Goal: Task Accomplishment & Management: Manage account settings

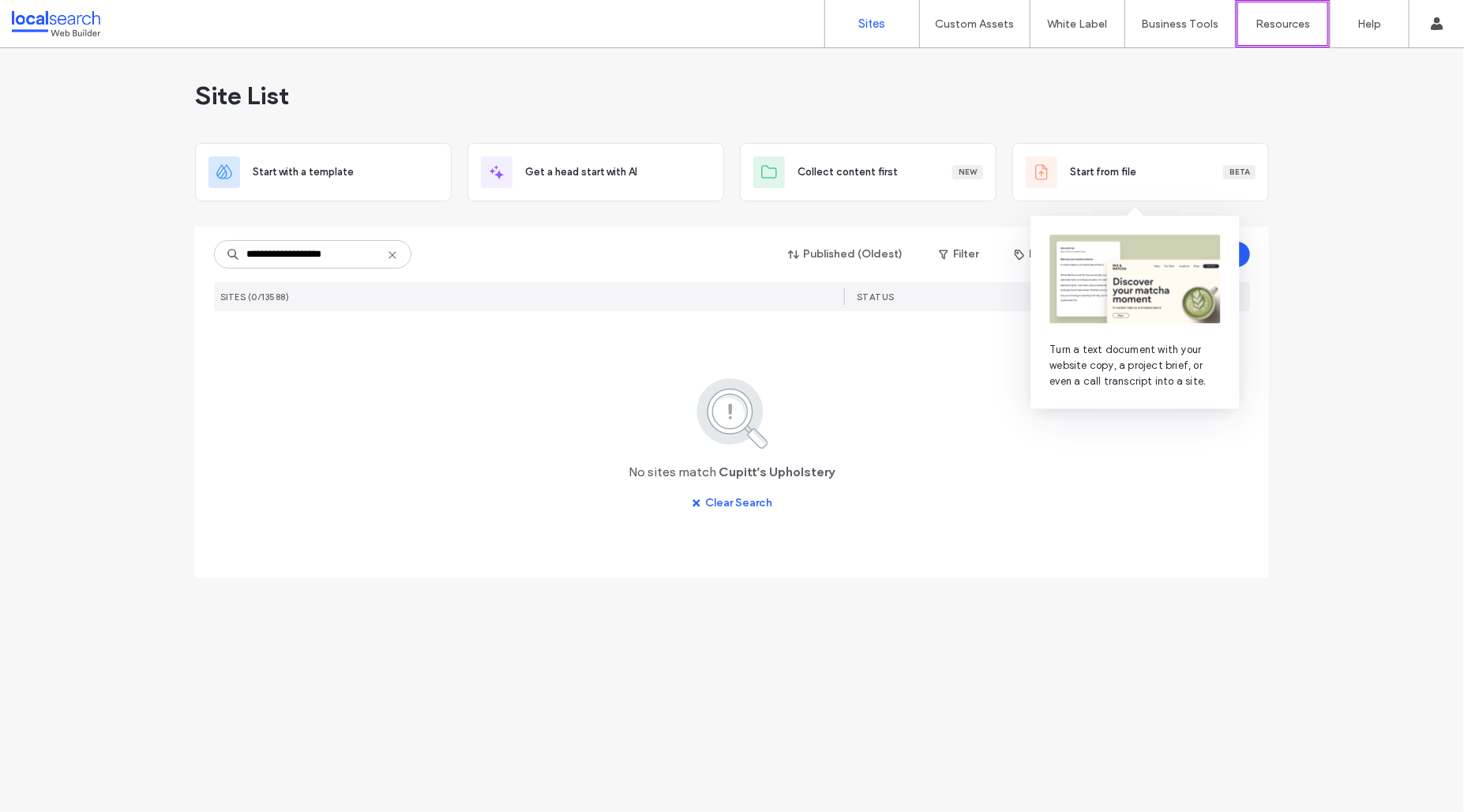
click at [287, 253] on input "**********" at bounding box center [312, 254] width 197 height 28
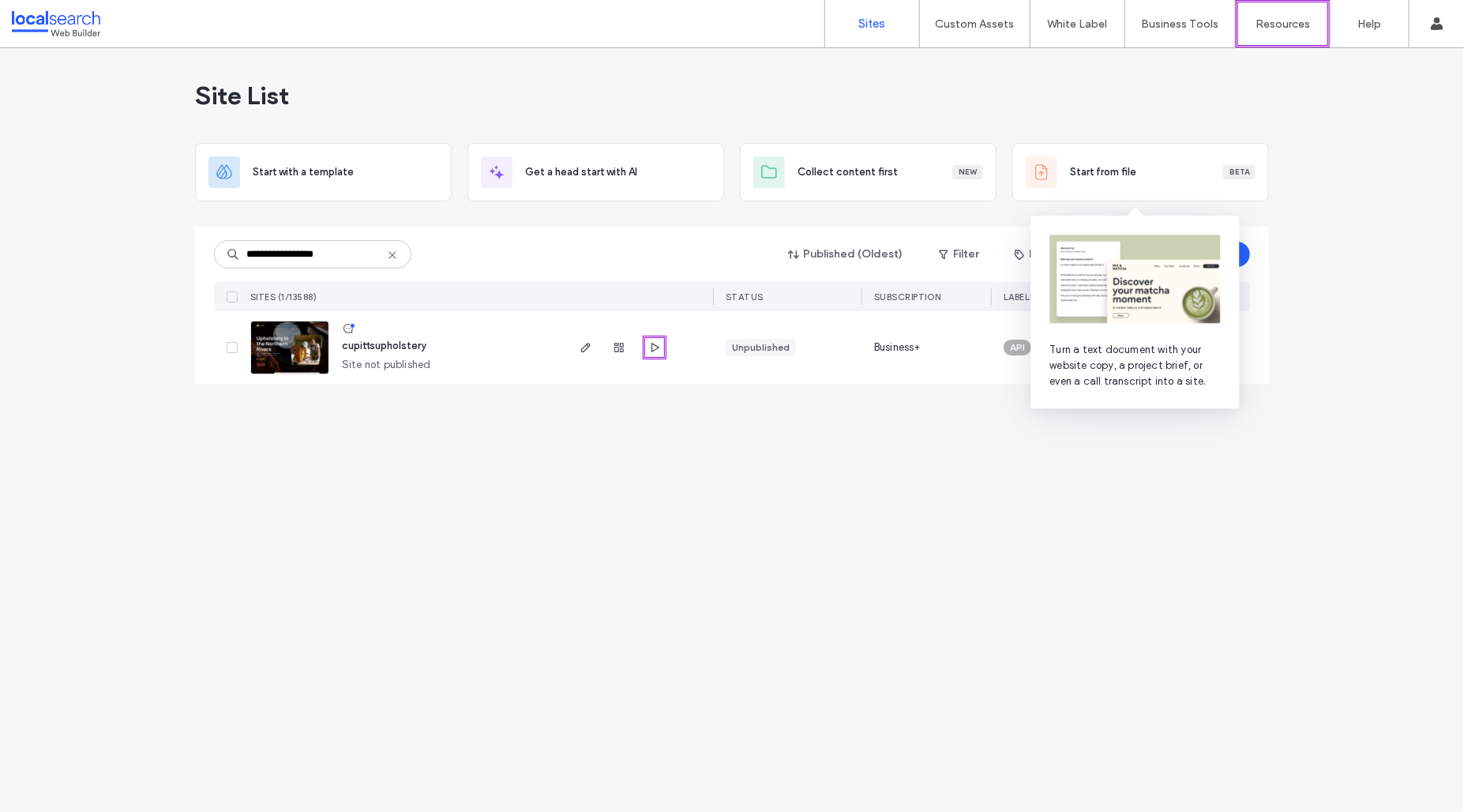
type input "**********"
click at [413, 341] on span "cupittsupholstery" at bounding box center [384, 345] width 84 height 12
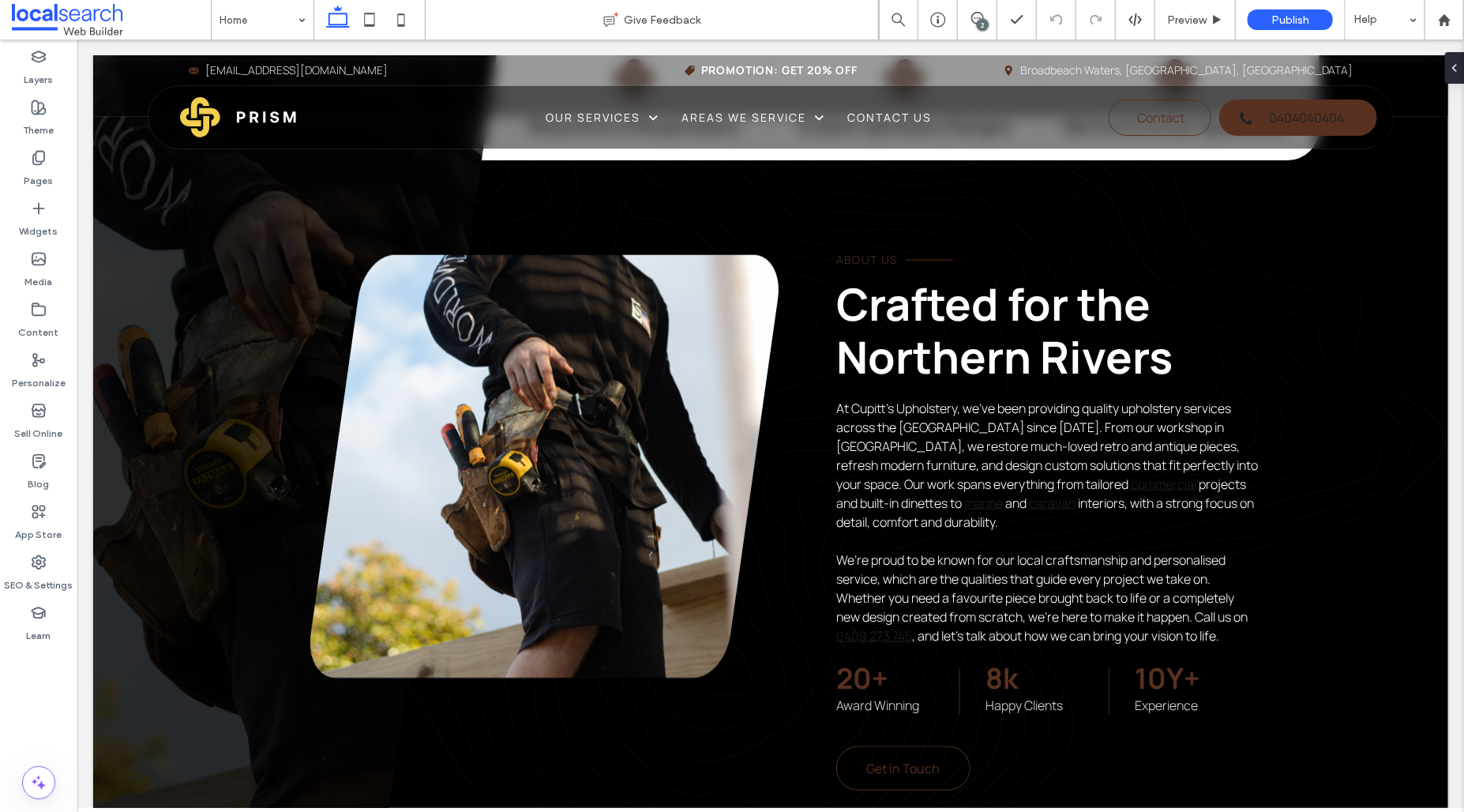
scroll to position [701, 0]
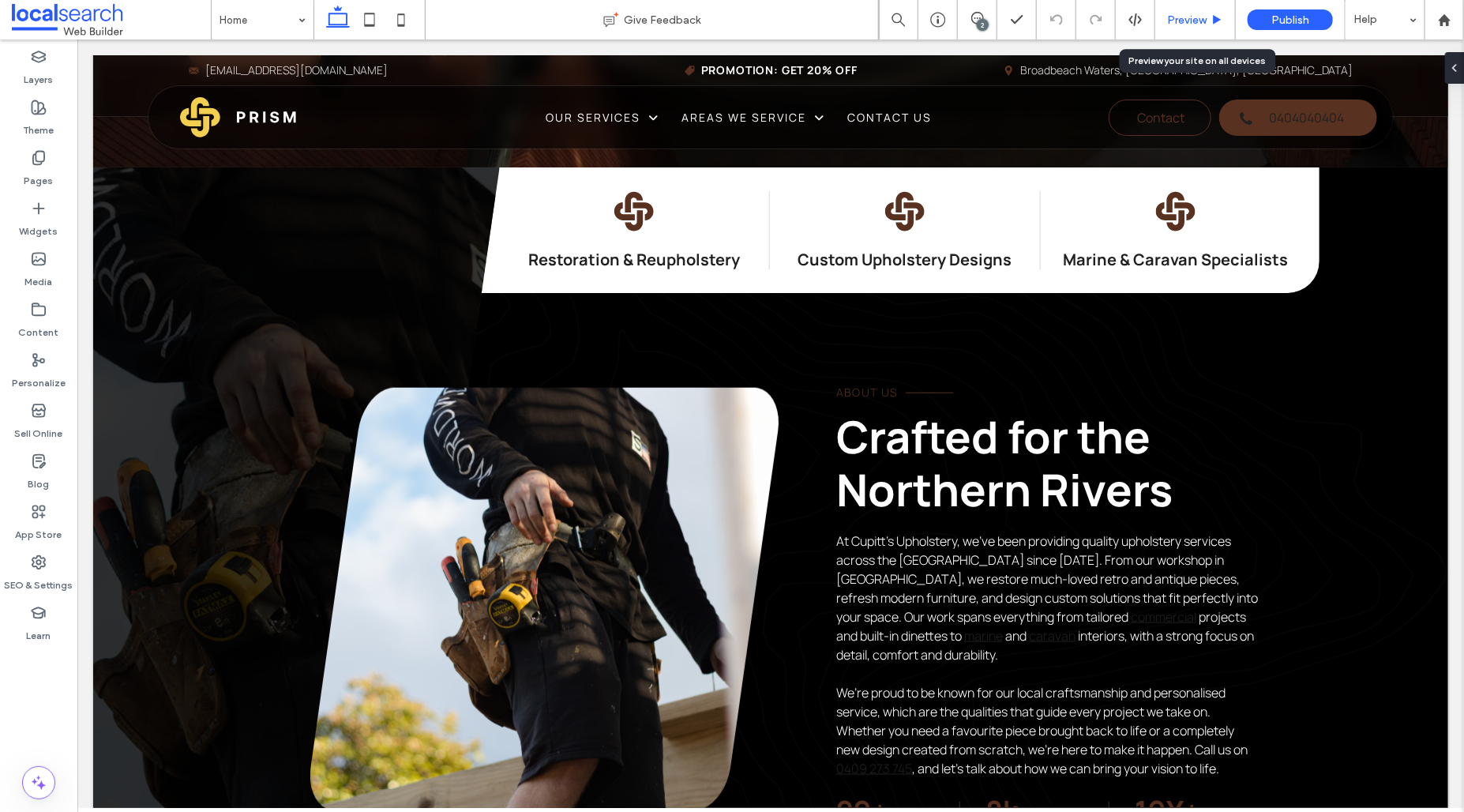
click at [1220, 9] on div "Preview" at bounding box center [1196, 20] width 81 height 40
click at [1203, 14] on span "Preview" at bounding box center [1187, 20] width 40 height 13
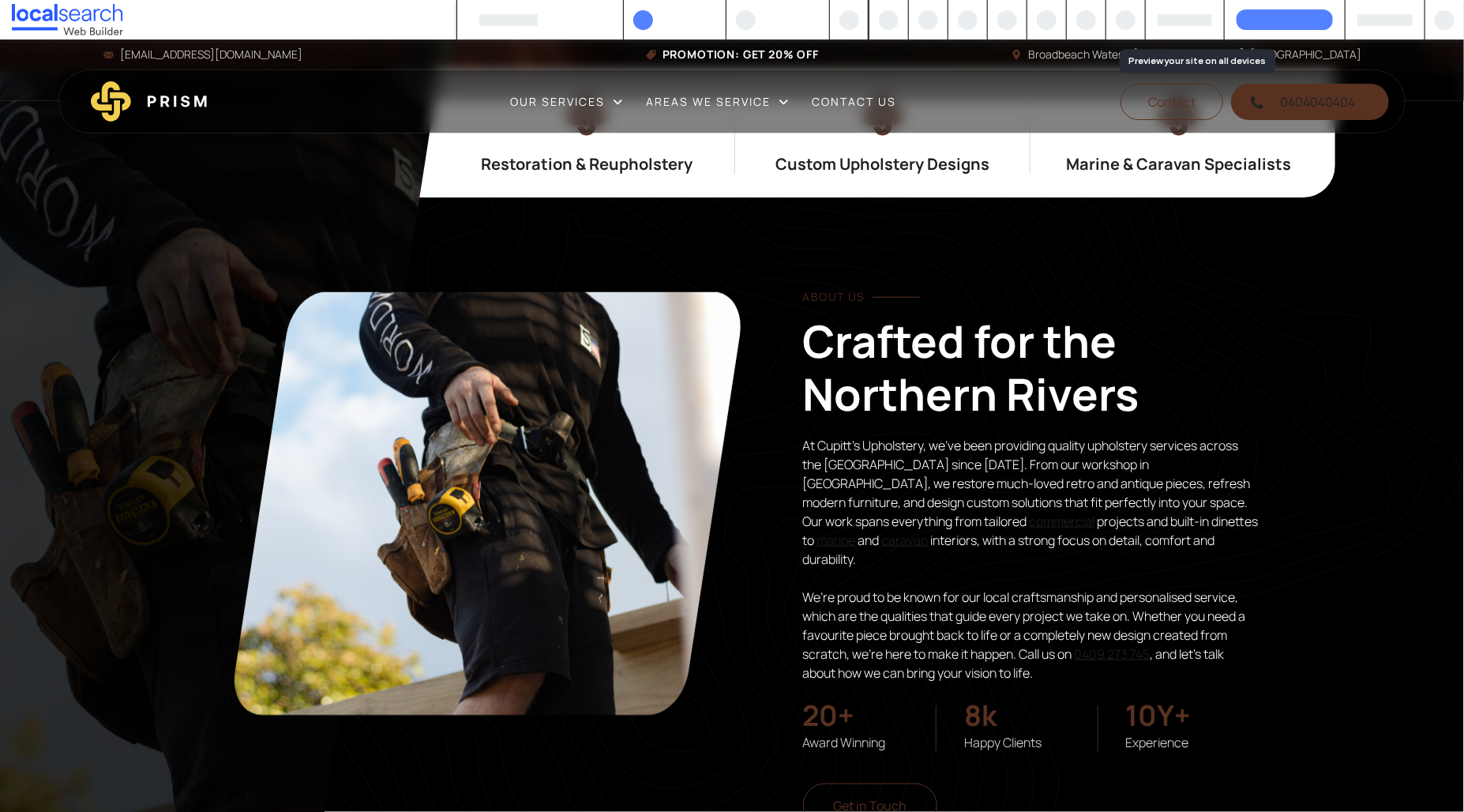
scroll to position [685, 0]
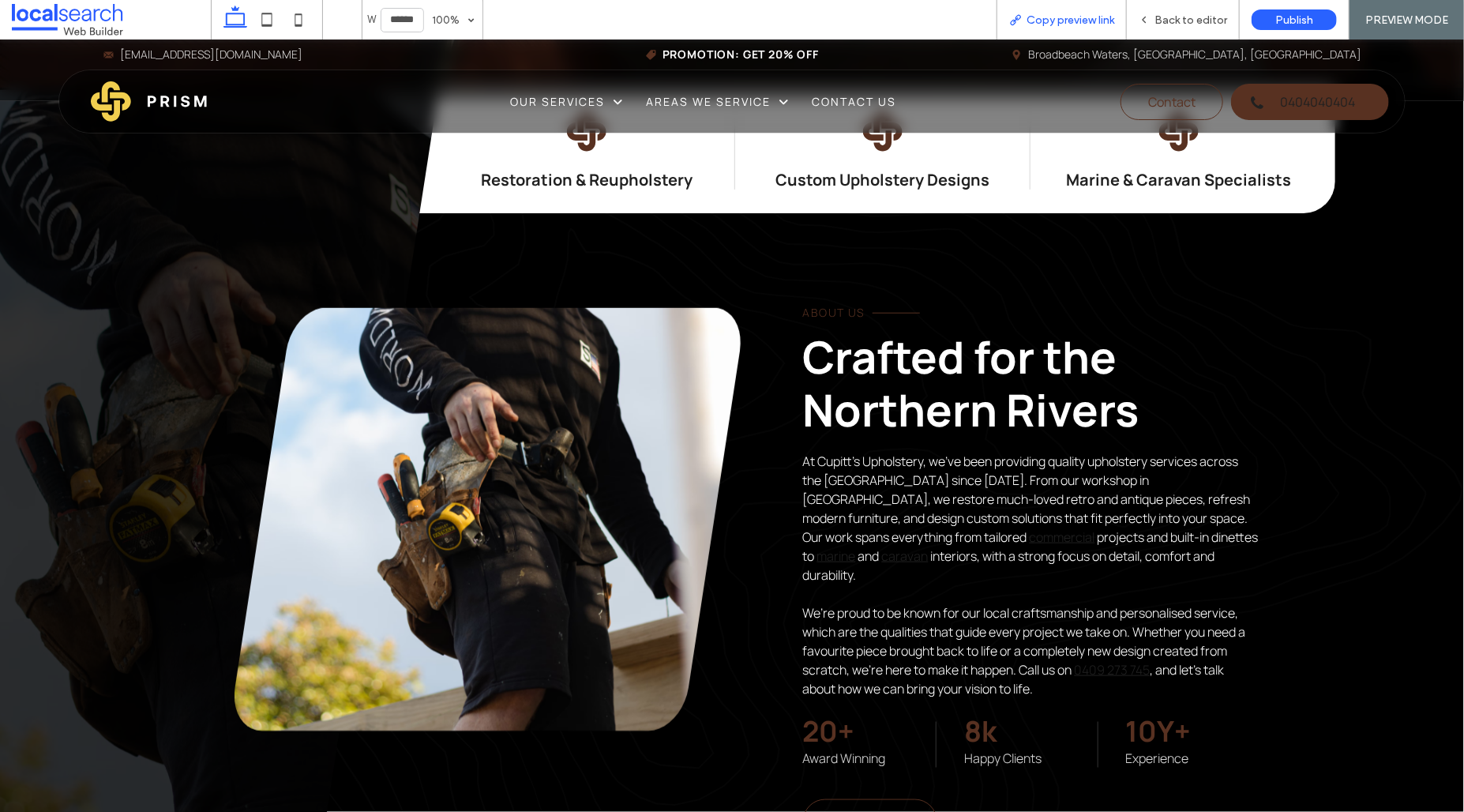
click at [1076, 30] on div "Copy preview link" at bounding box center [1061, 20] width 130 height 40
click at [1079, 28] on div "Copy preview link" at bounding box center [1061, 20] width 130 height 40
click at [1079, 21] on span "Copy preview link" at bounding box center [1070, 20] width 87 height 13
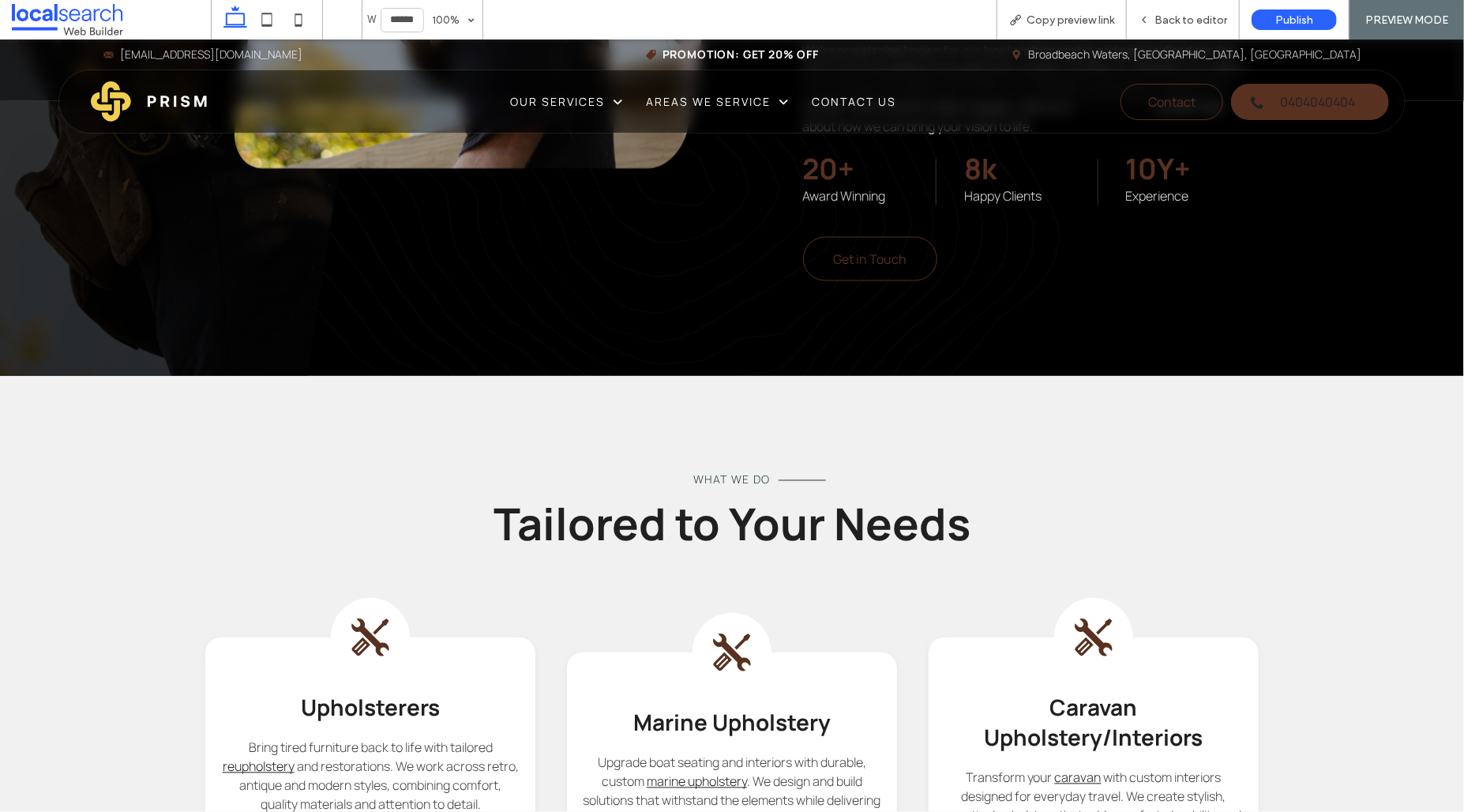
scroll to position [1490, 0]
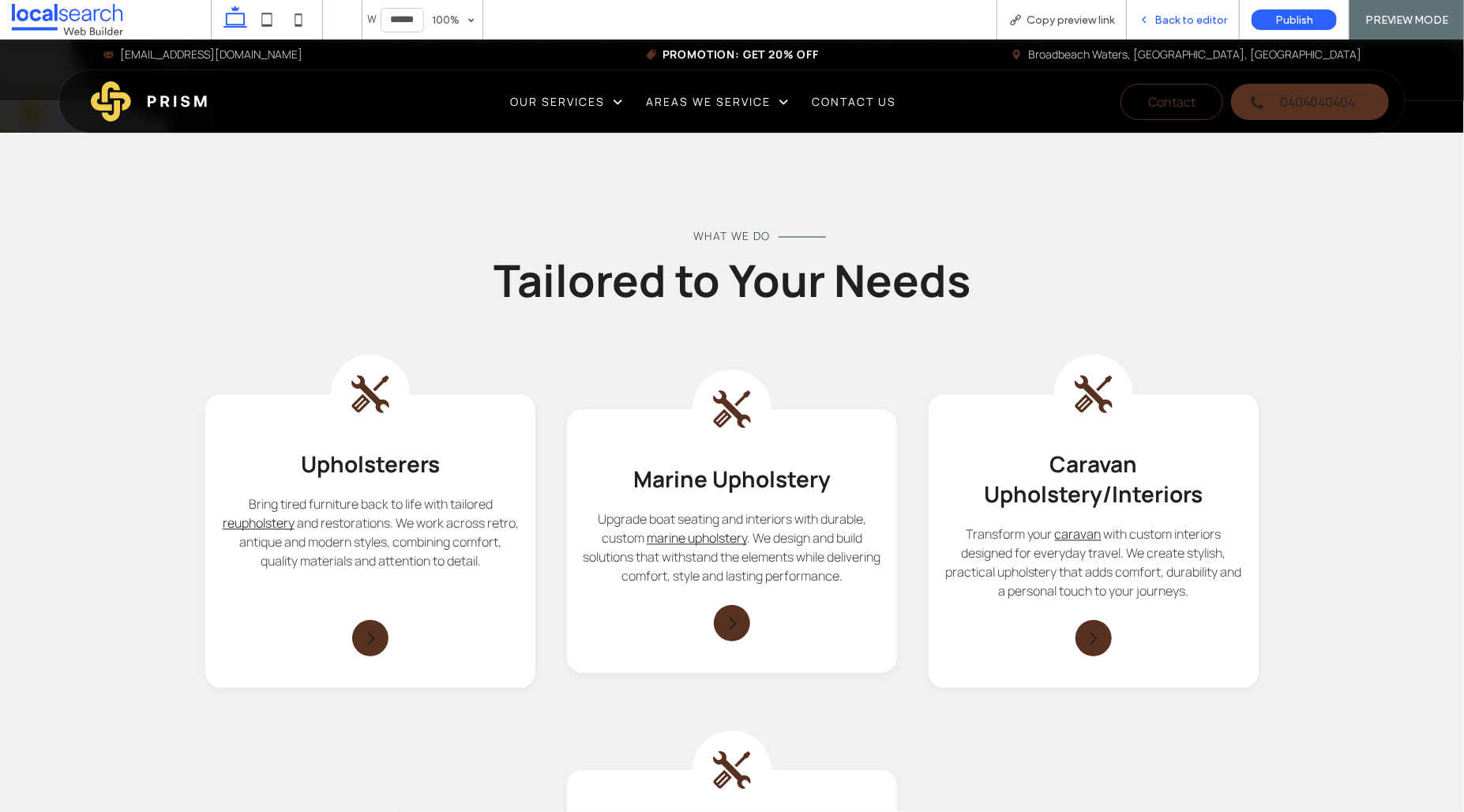
click at [1141, 22] on div "Back to editor" at bounding box center [1183, 20] width 112 height 13
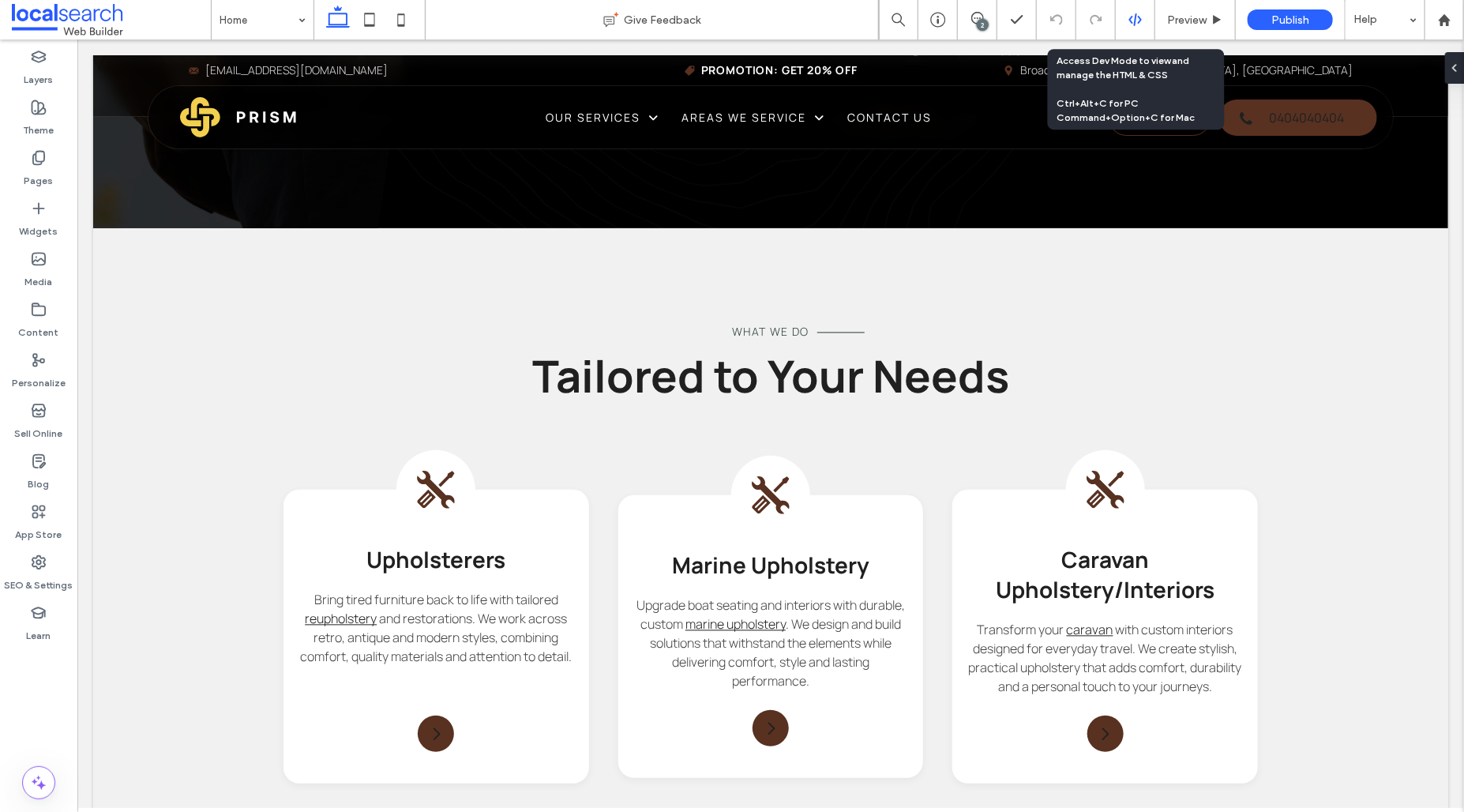
scroll to position [1522, 0]
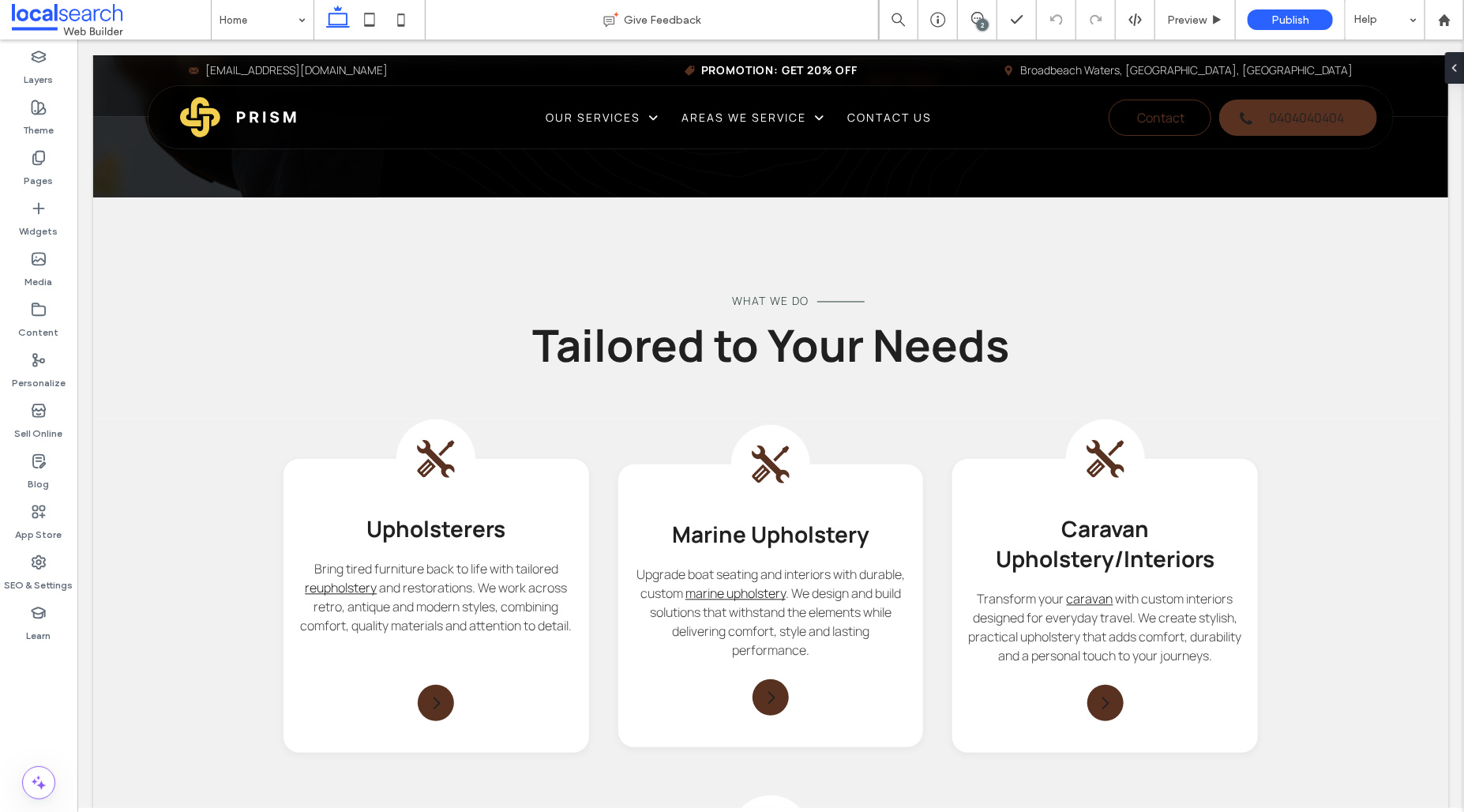
click at [60, 582] on label "SEO & Settings" at bounding box center [39, 581] width 68 height 22
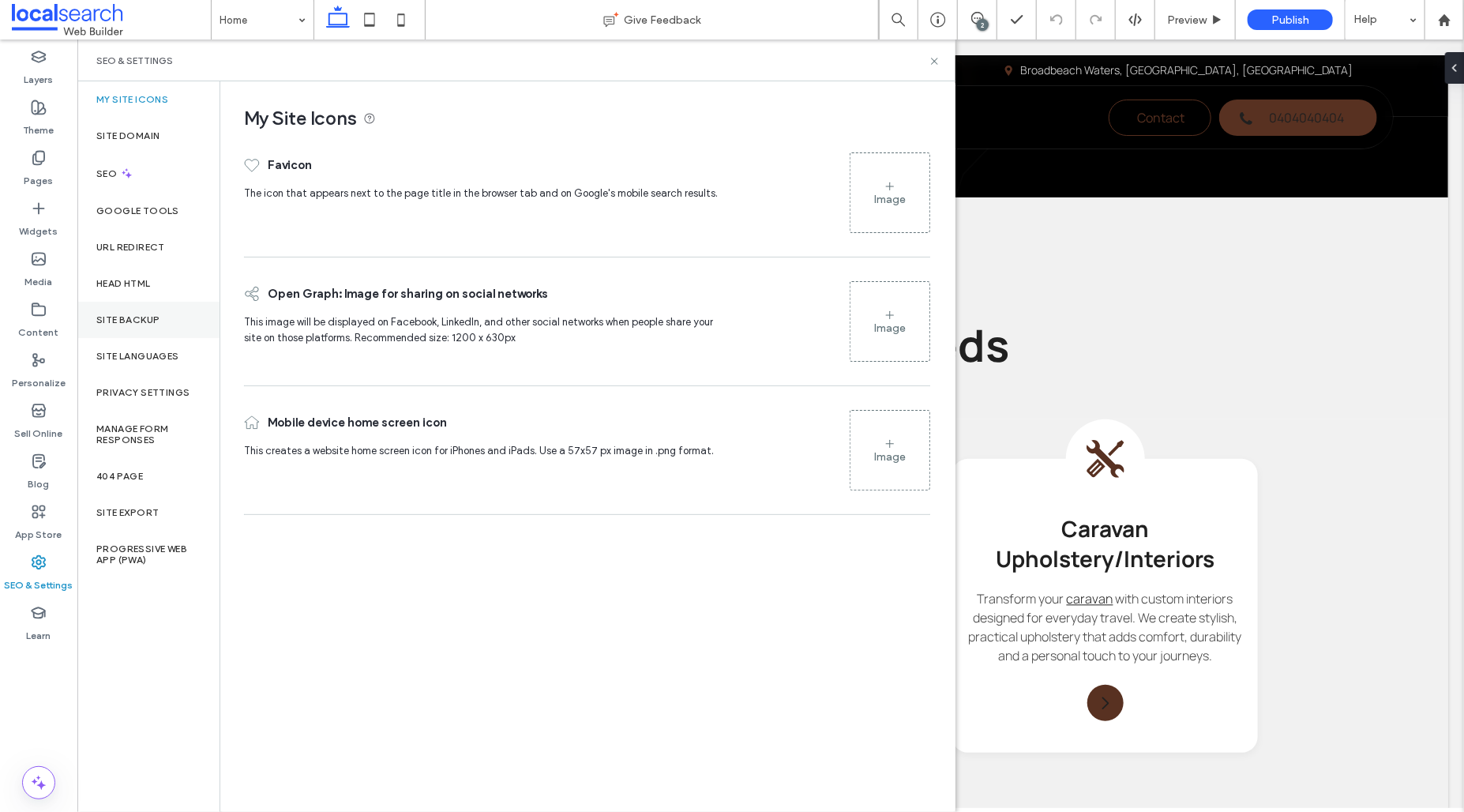
click at [132, 317] on label "Site Backup" at bounding box center [128, 319] width 64 height 11
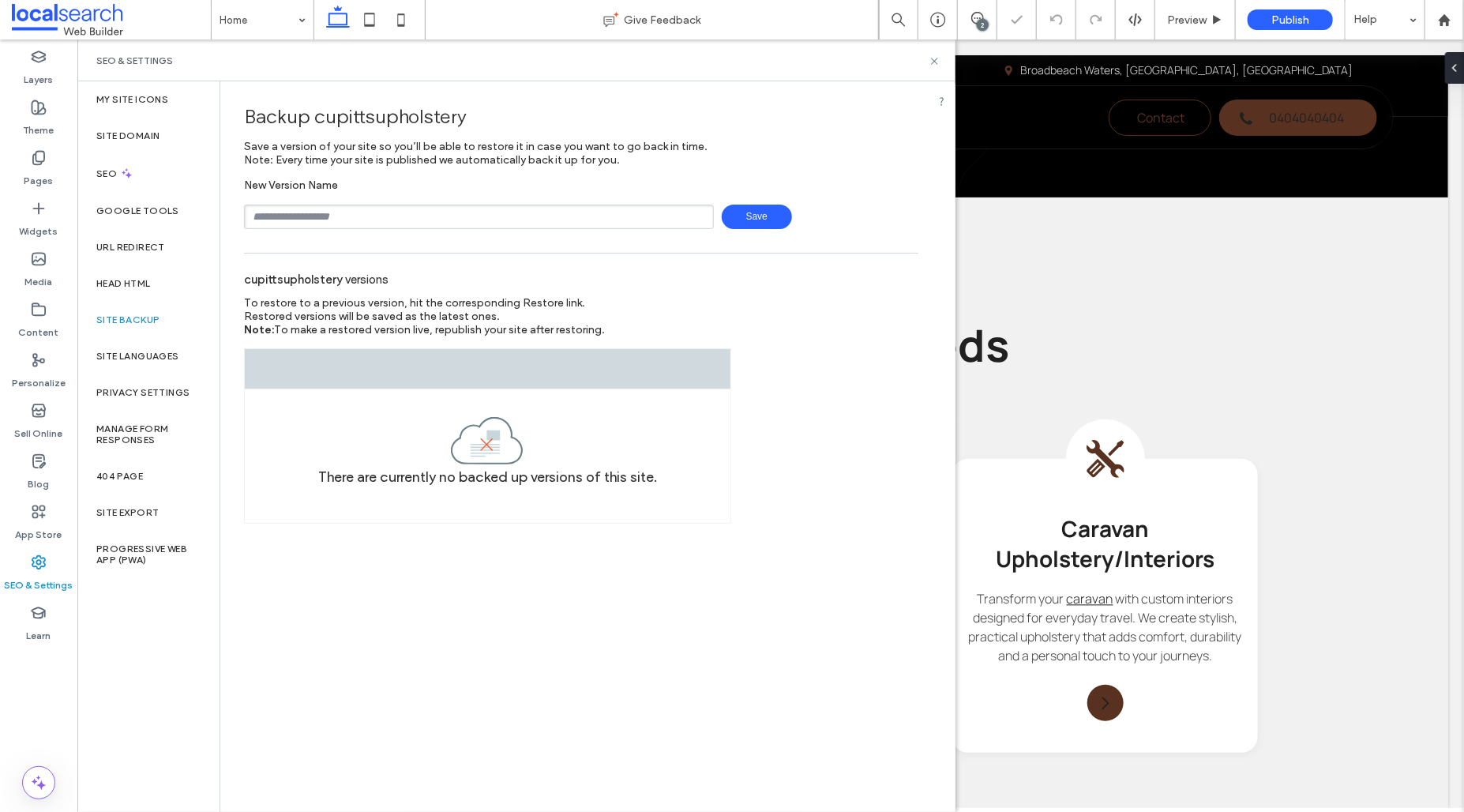
click at [349, 210] on input "text" at bounding box center [479, 217] width 470 height 25
type input "**********"
click at [748, 225] on span "Save" at bounding box center [756, 217] width 70 height 25
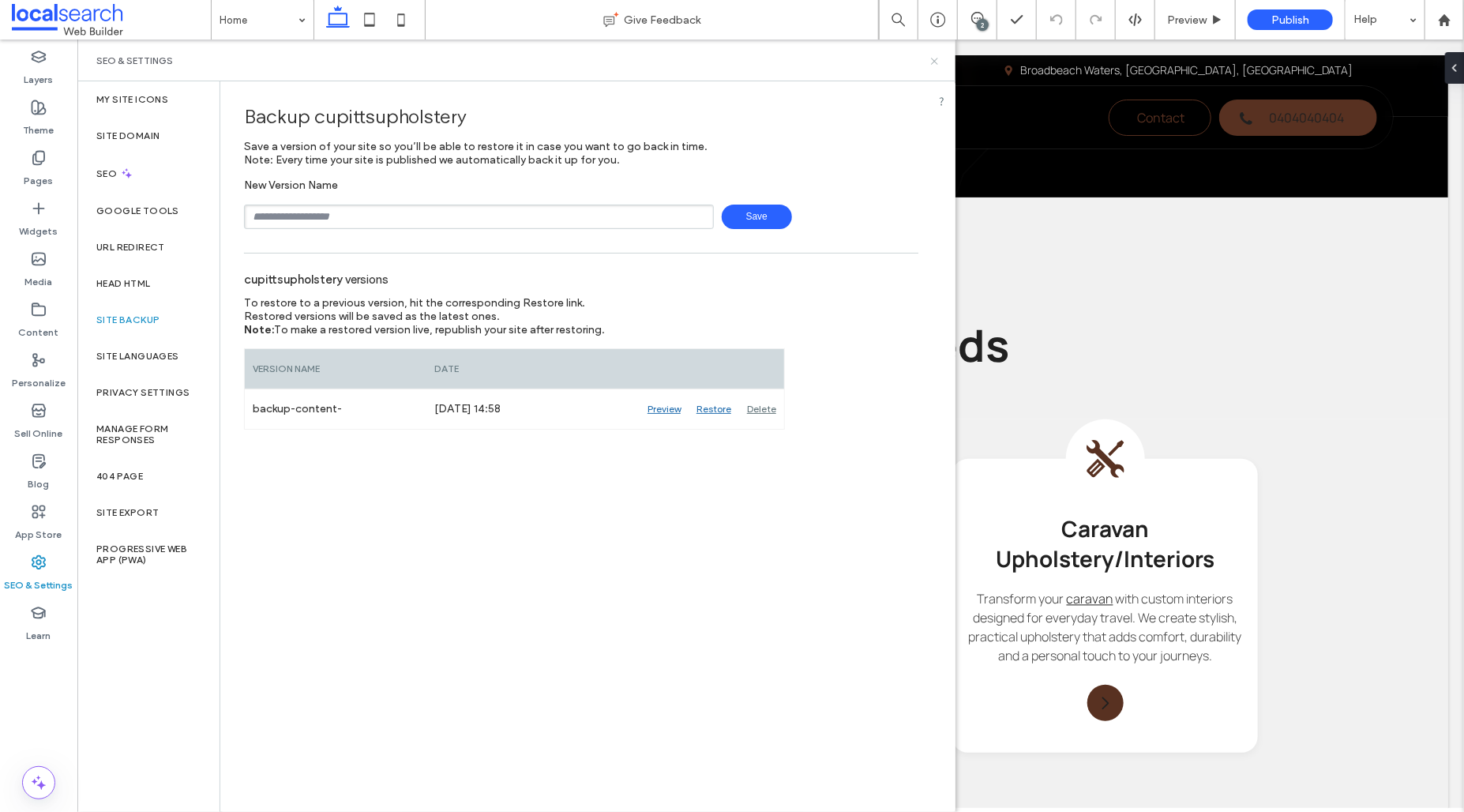
click at [930, 64] on icon at bounding box center [934, 61] width 12 height 12
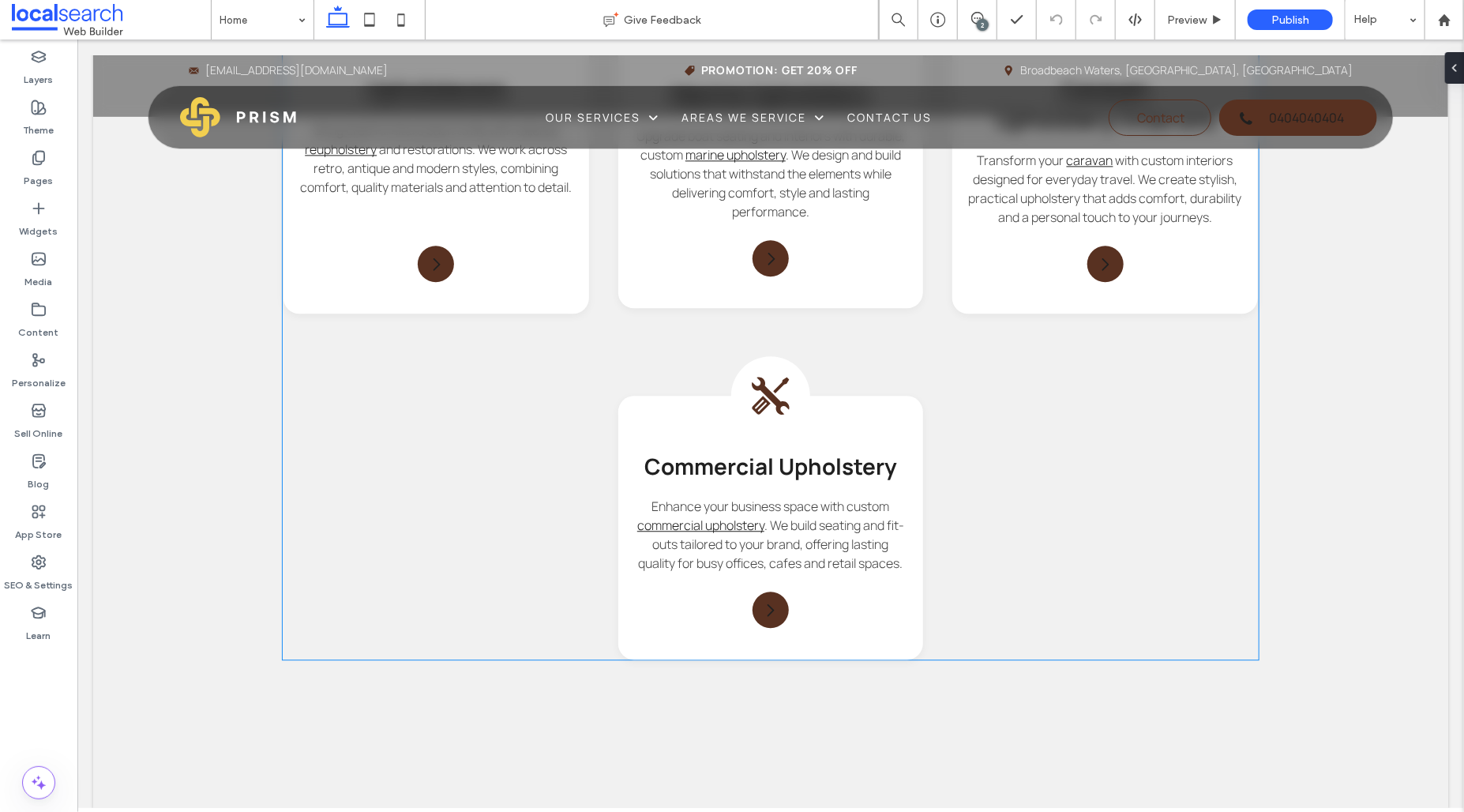
scroll to position [2399, 0]
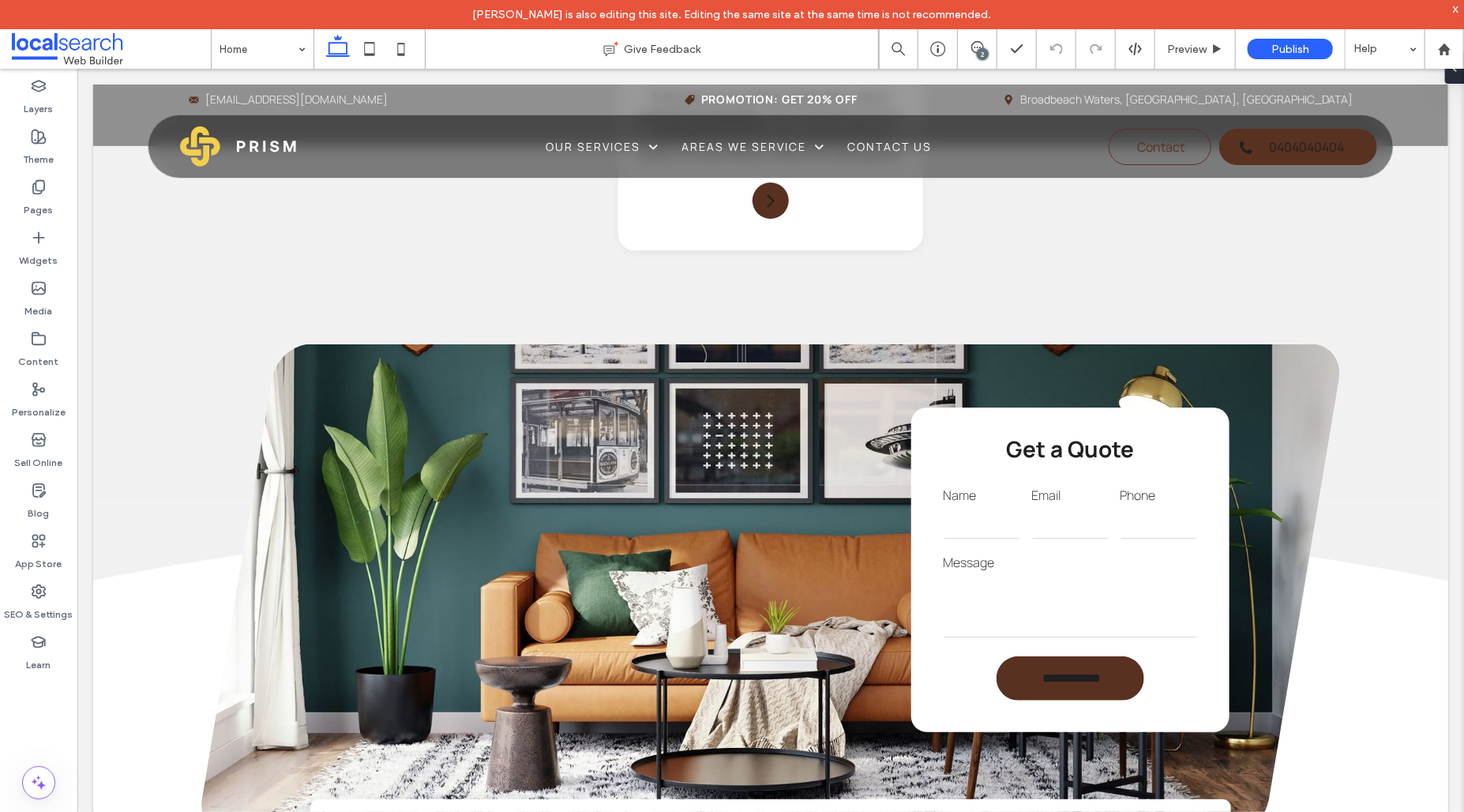
click at [981, 50] on div "2" at bounding box center [982, 54] width 12 height 12
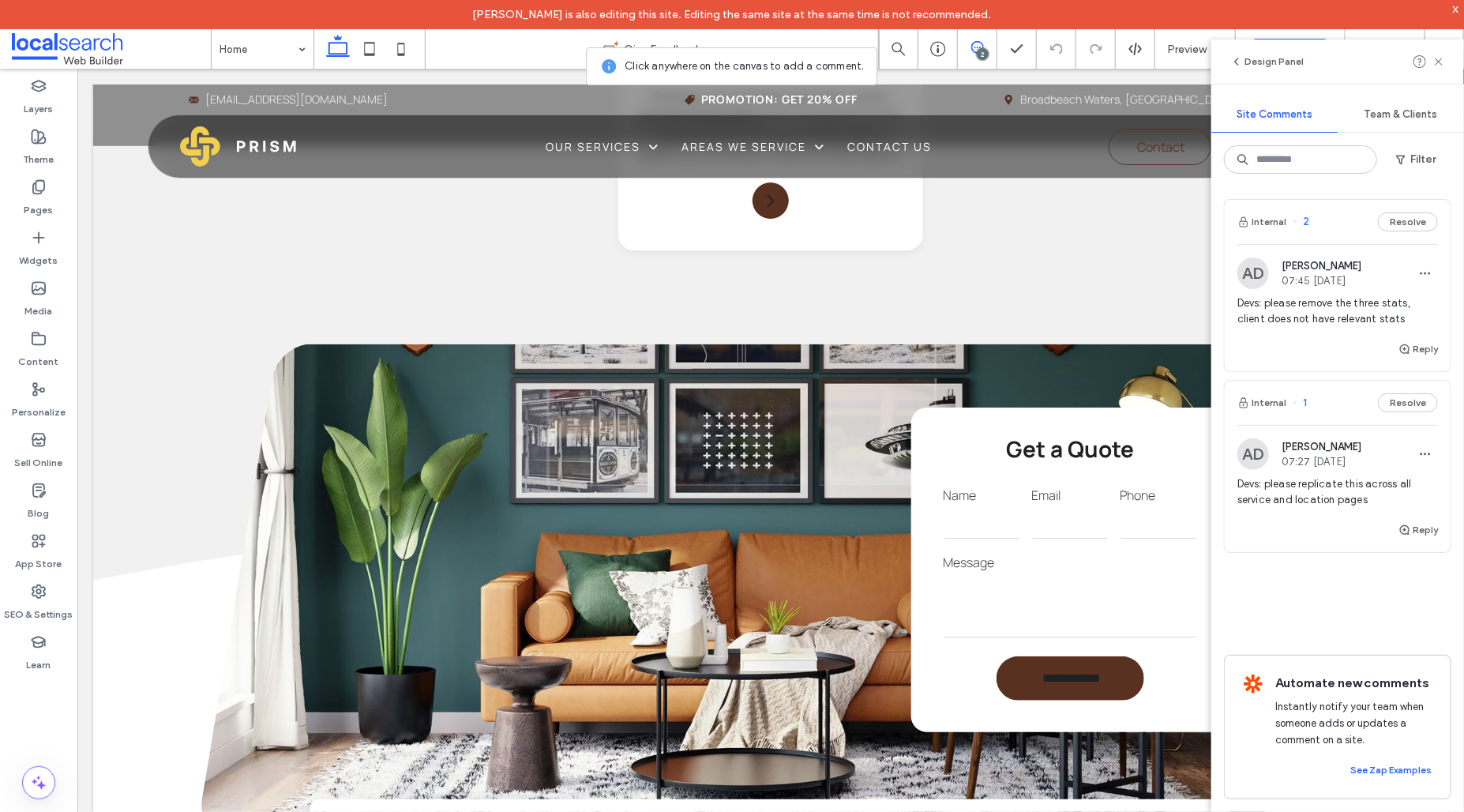
click at [1342, 486] on span "Devs: please replicate this across all service and location pages" at bounding box center [1337, 492] width 201 height 31
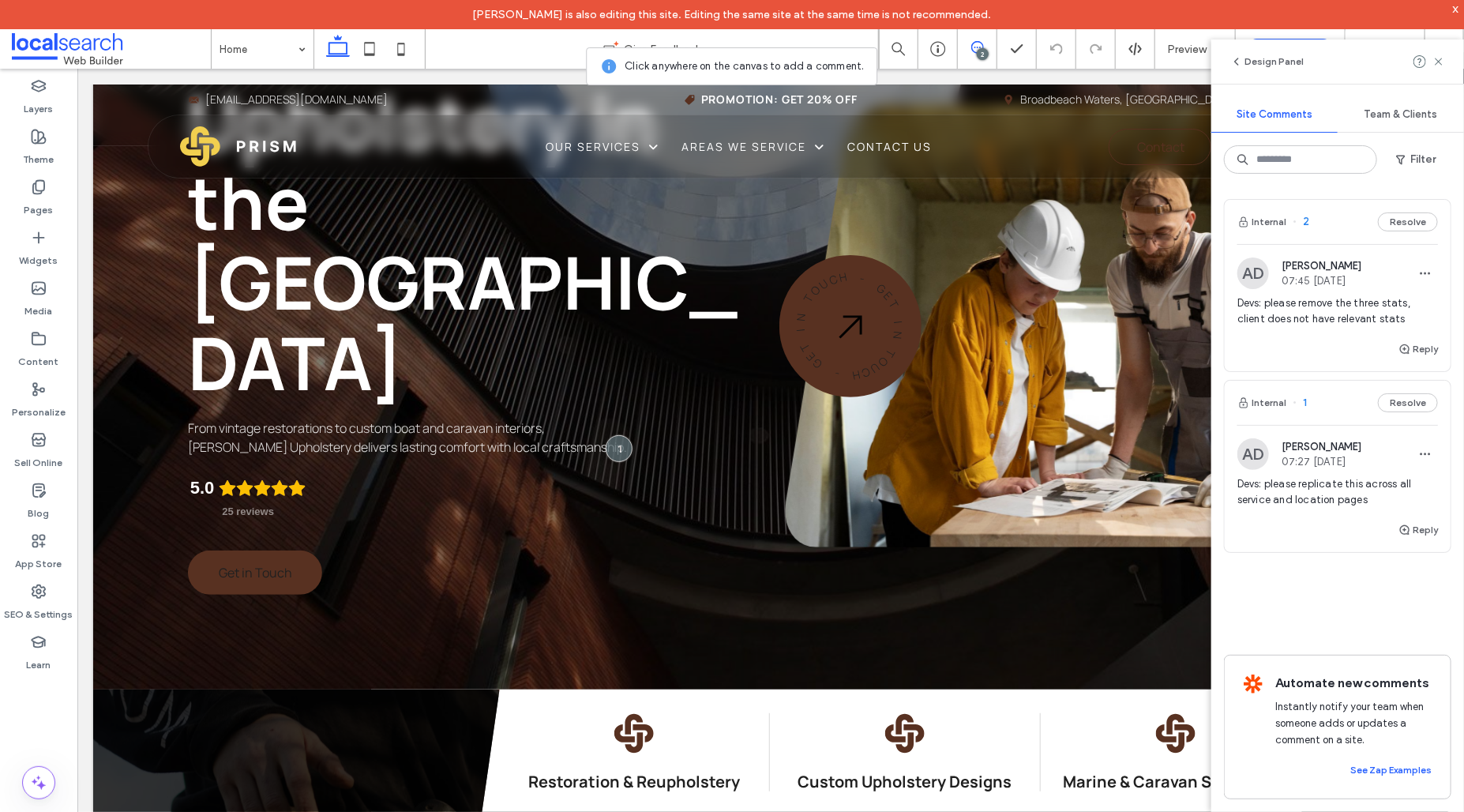
scroll to position [44, 0]
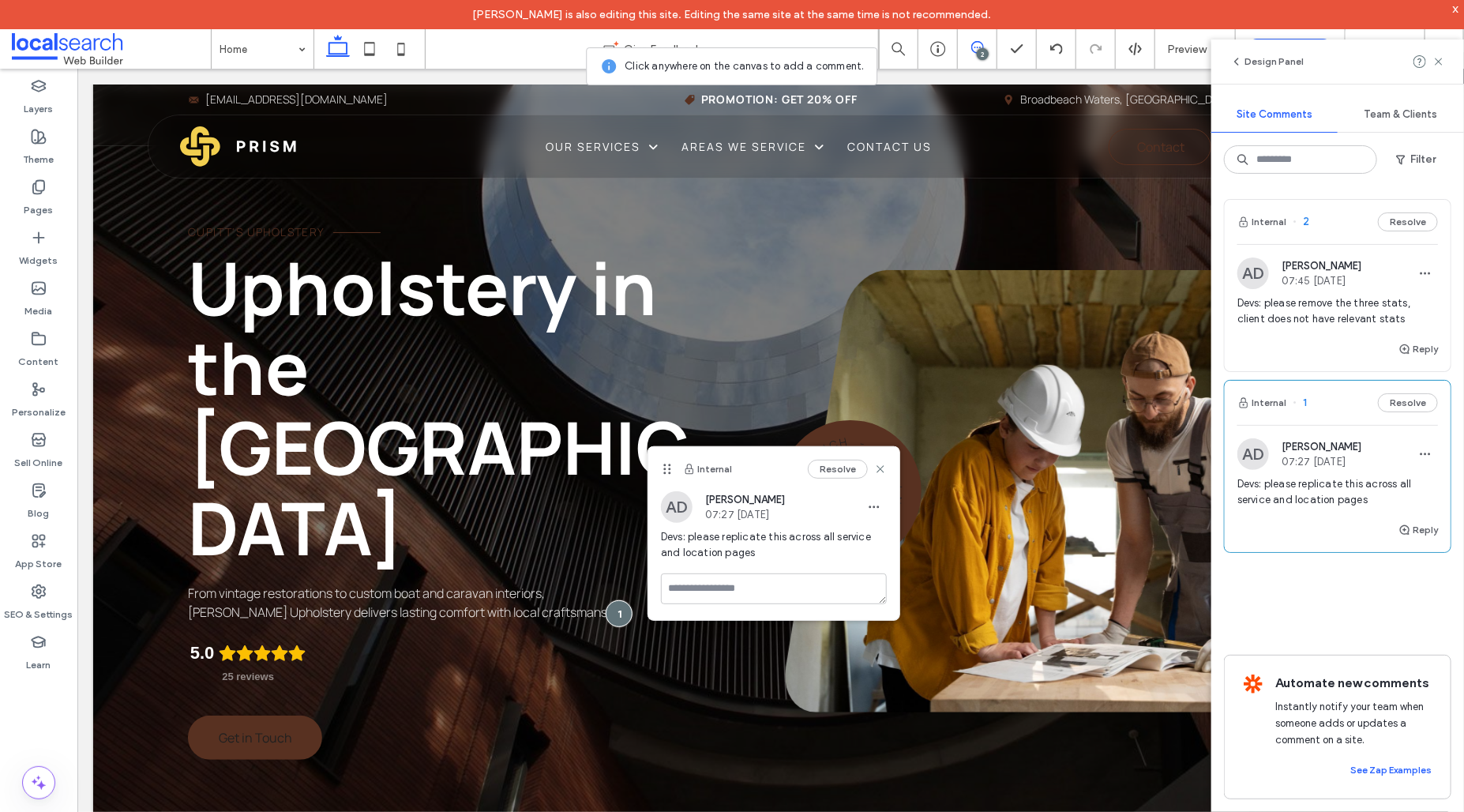
click at [1347, 302] on span "Devs: please remove the three stats, client does not have relevant stats" at bounding box center [1337, 311] width 201 height 31
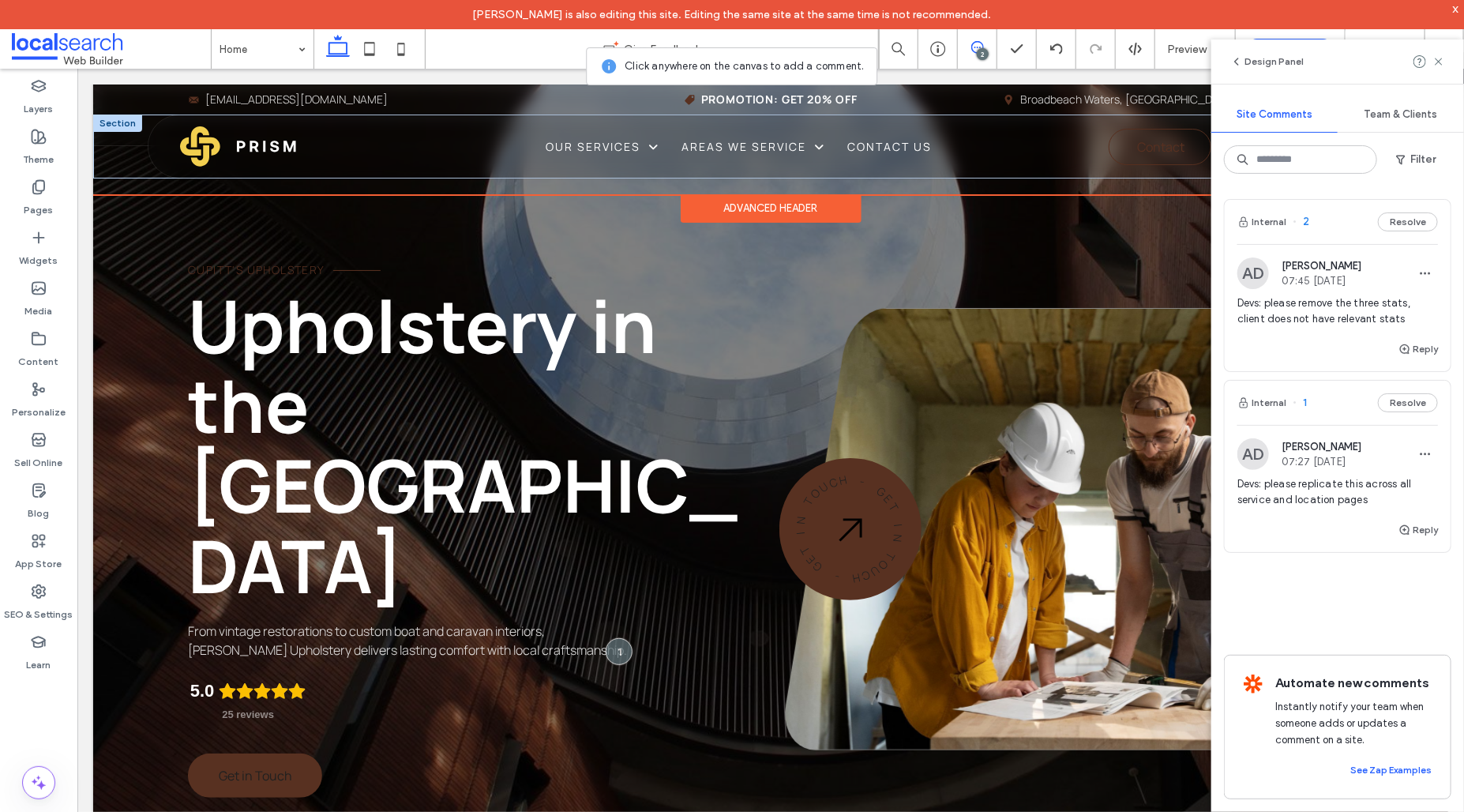
scroll to position [0, 0]
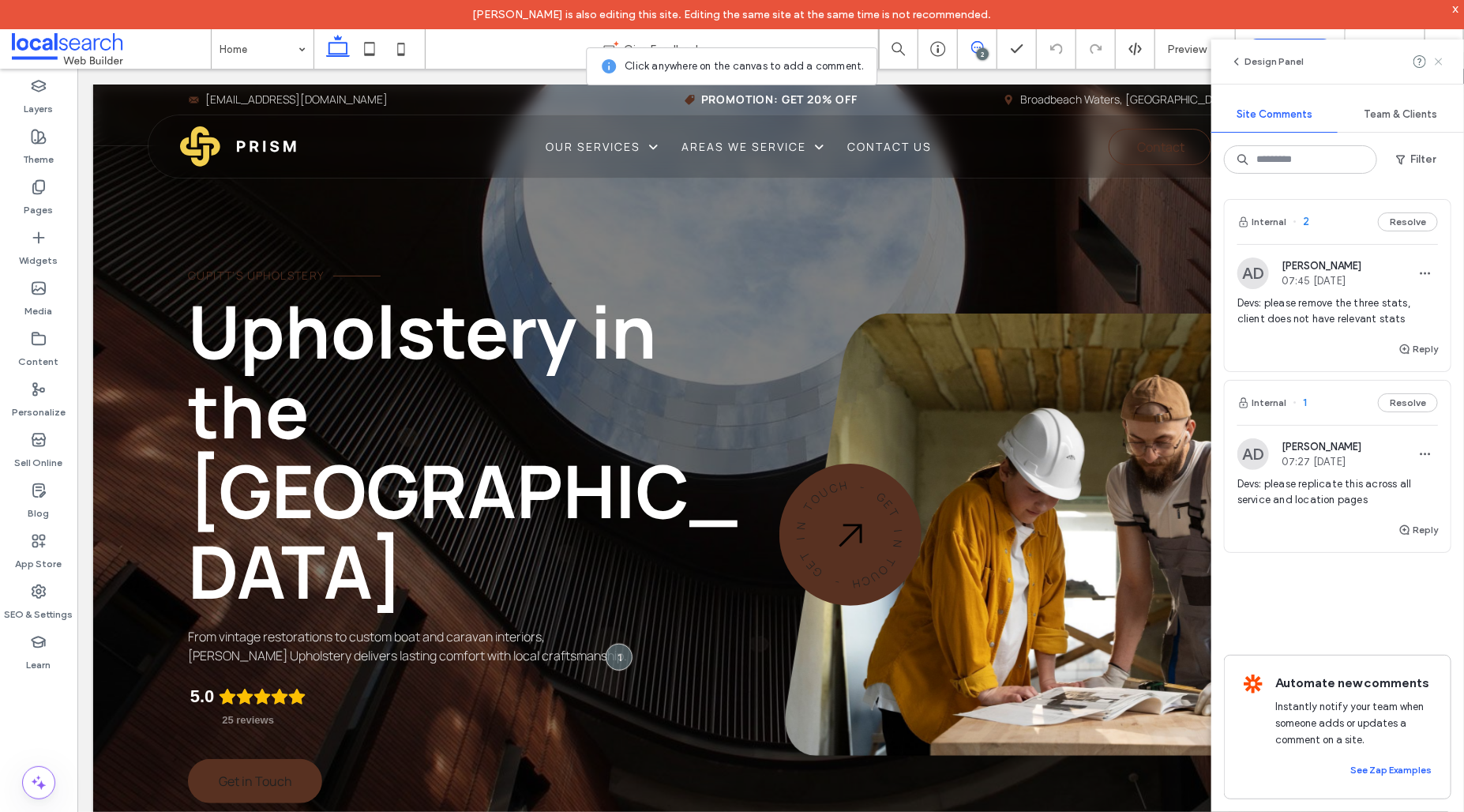
click at [1438, 61] on use at bounding box center [1438, 61] width 7 height 7
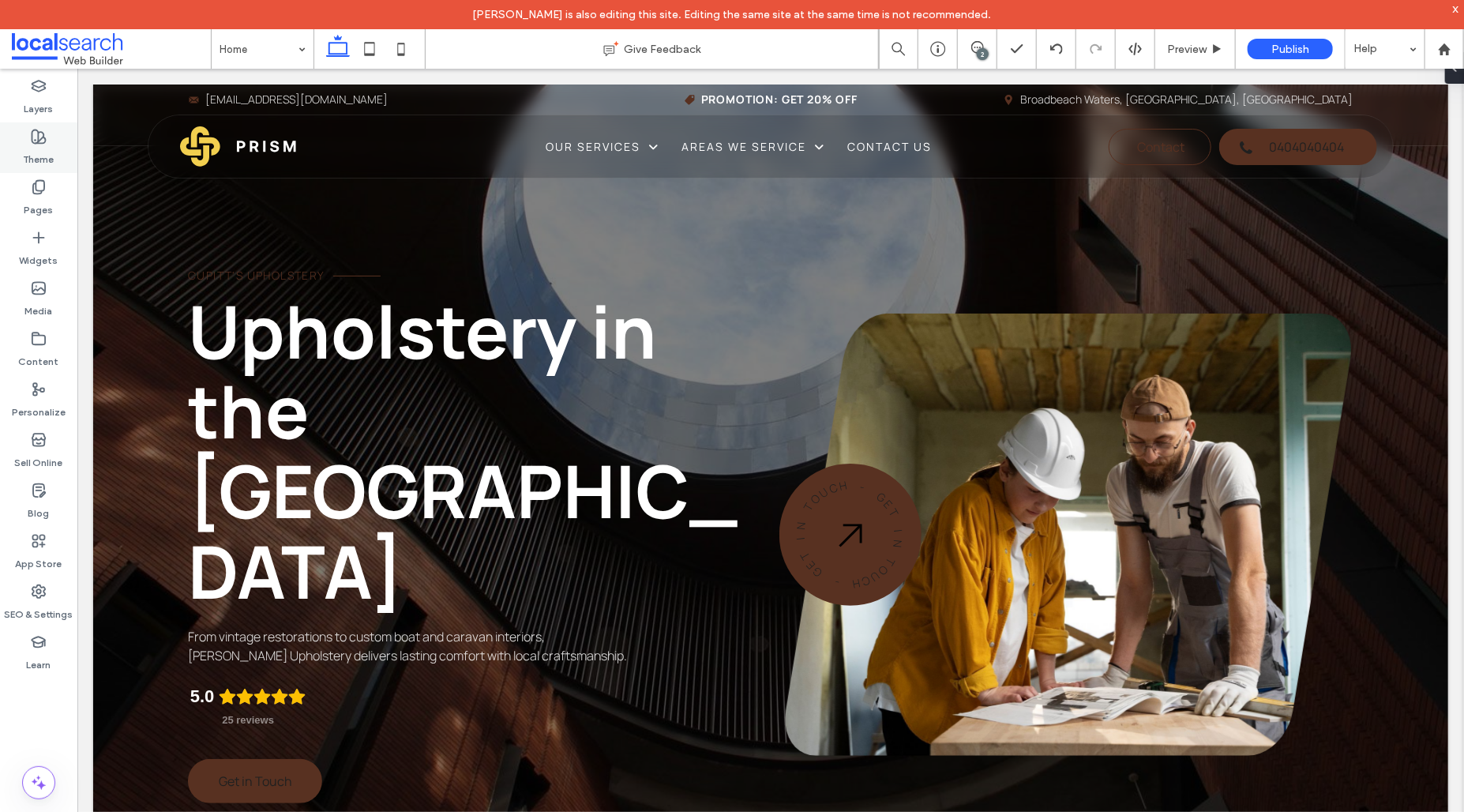
click at [44, 149] on label "Theme" at bounding box center [39, 155] width 31 height 22
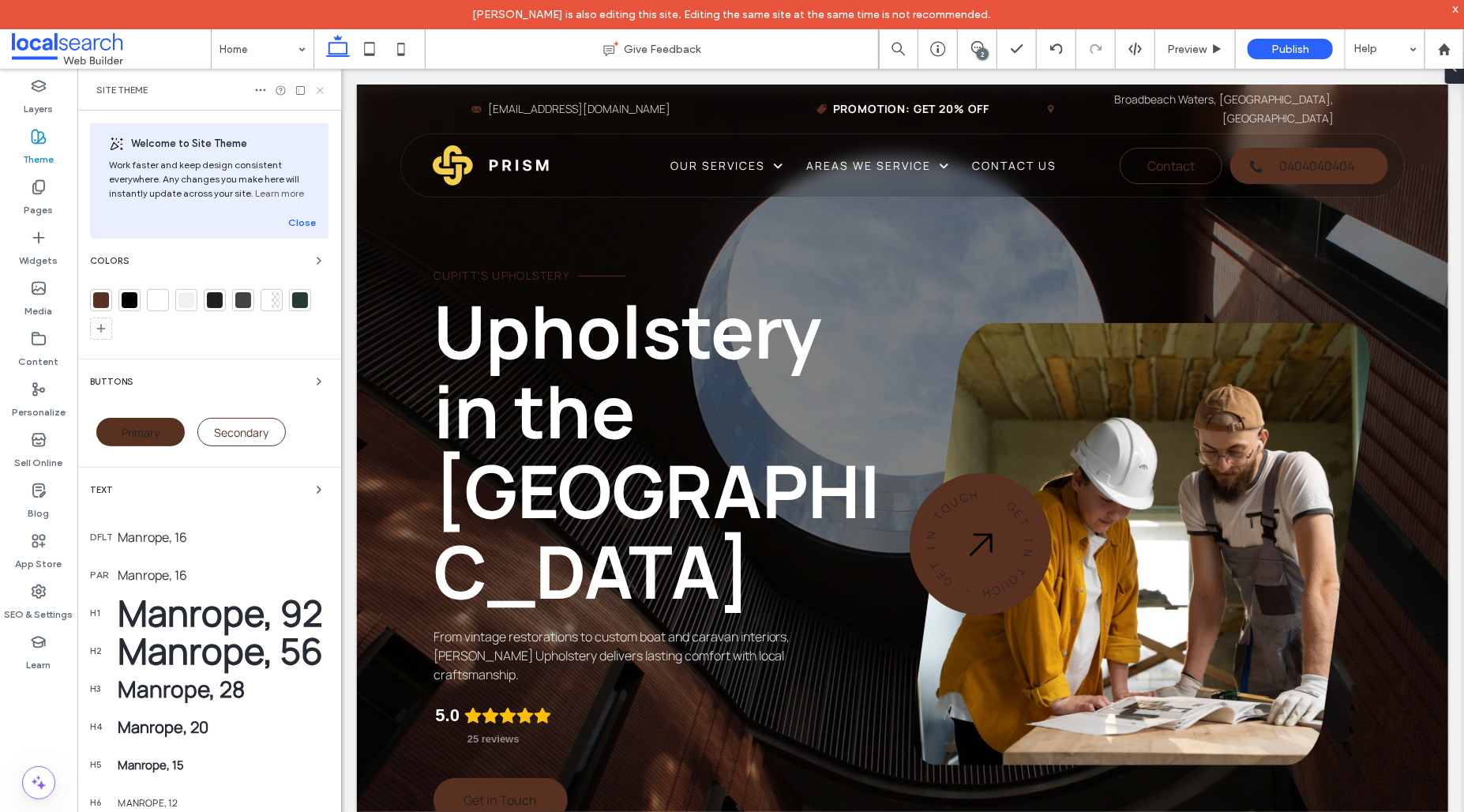
click at [322, 87] on use at bounding box center [320, 90] width 7 height 7
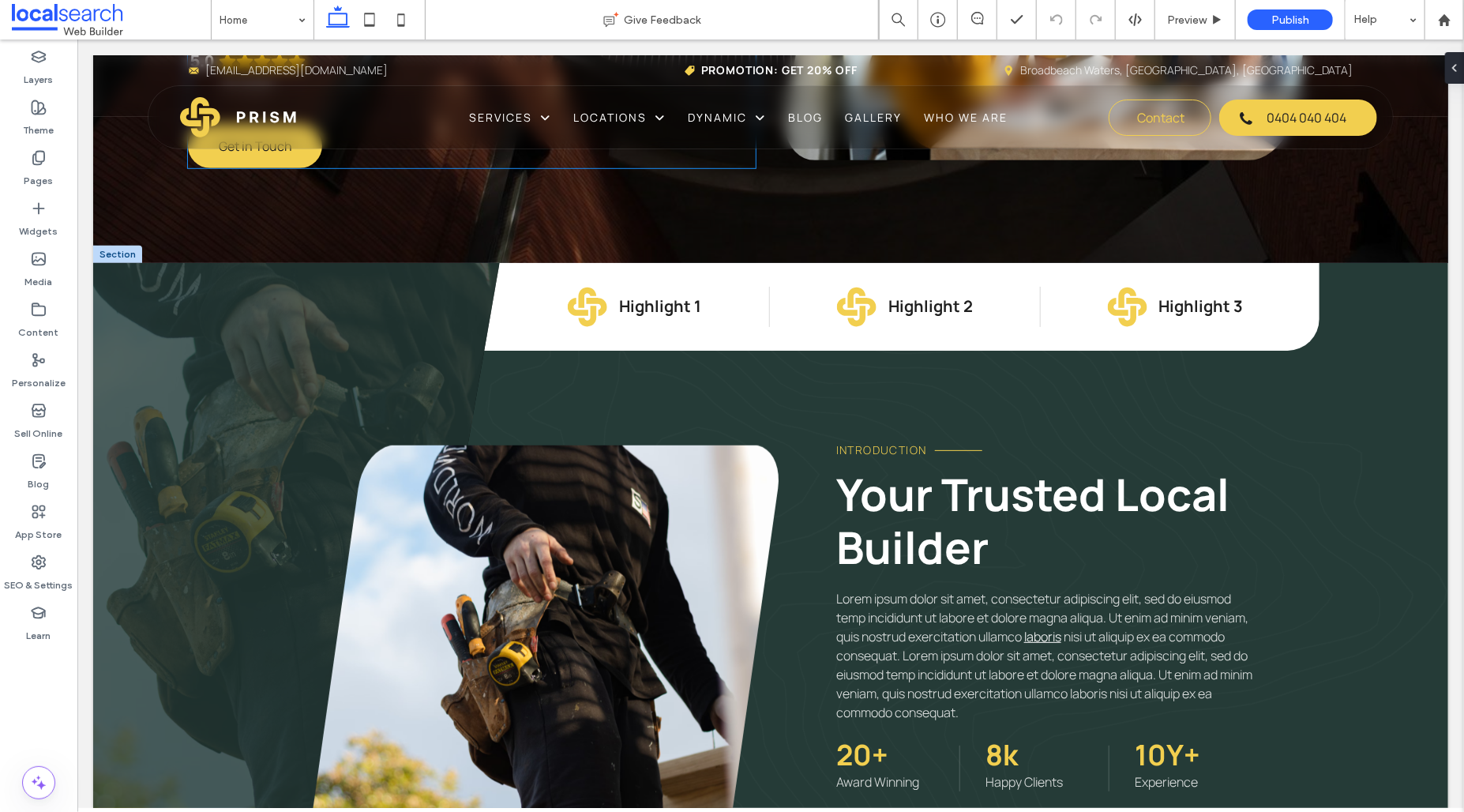
scroll to position [263, 0]
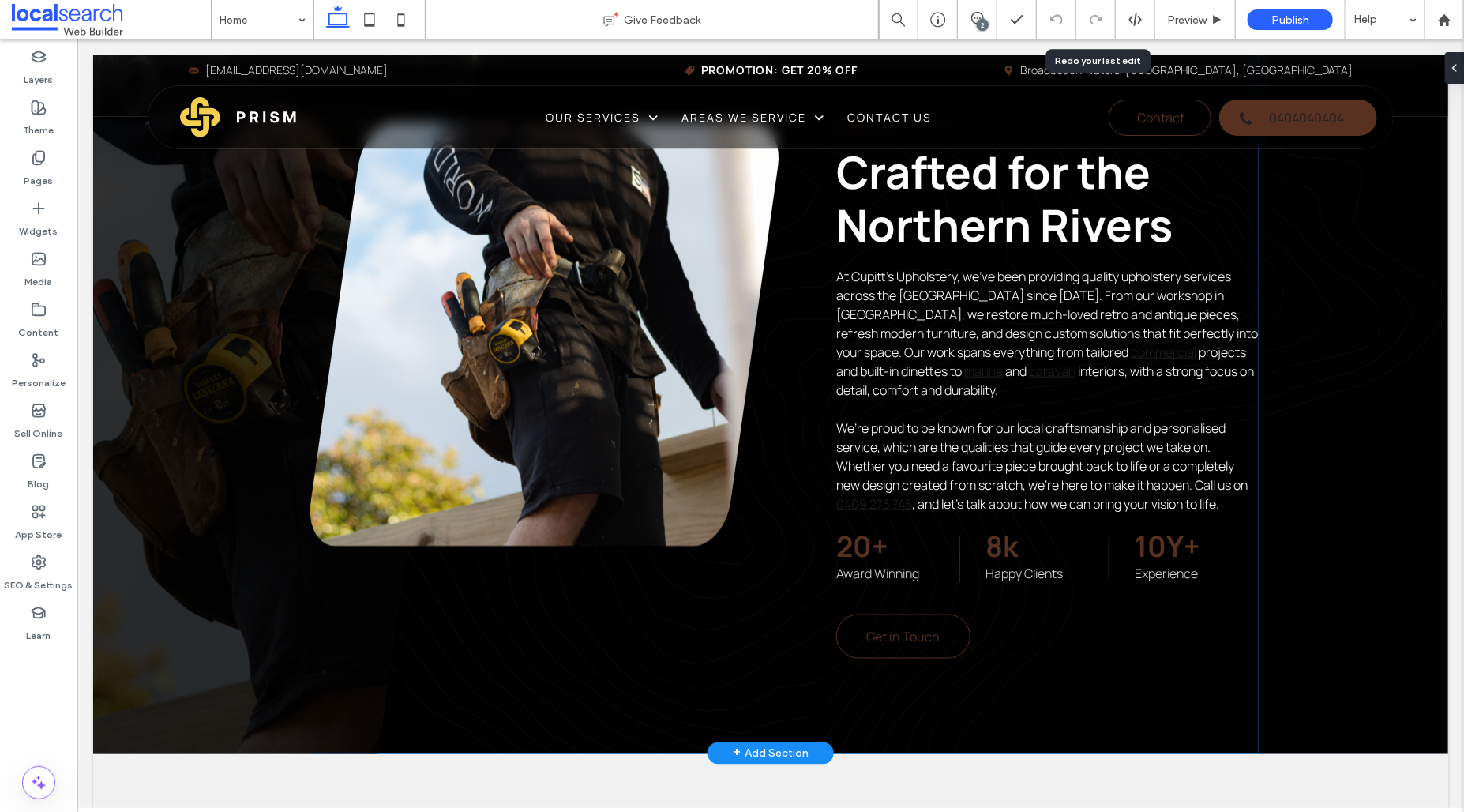
scroll to position [526, 0]
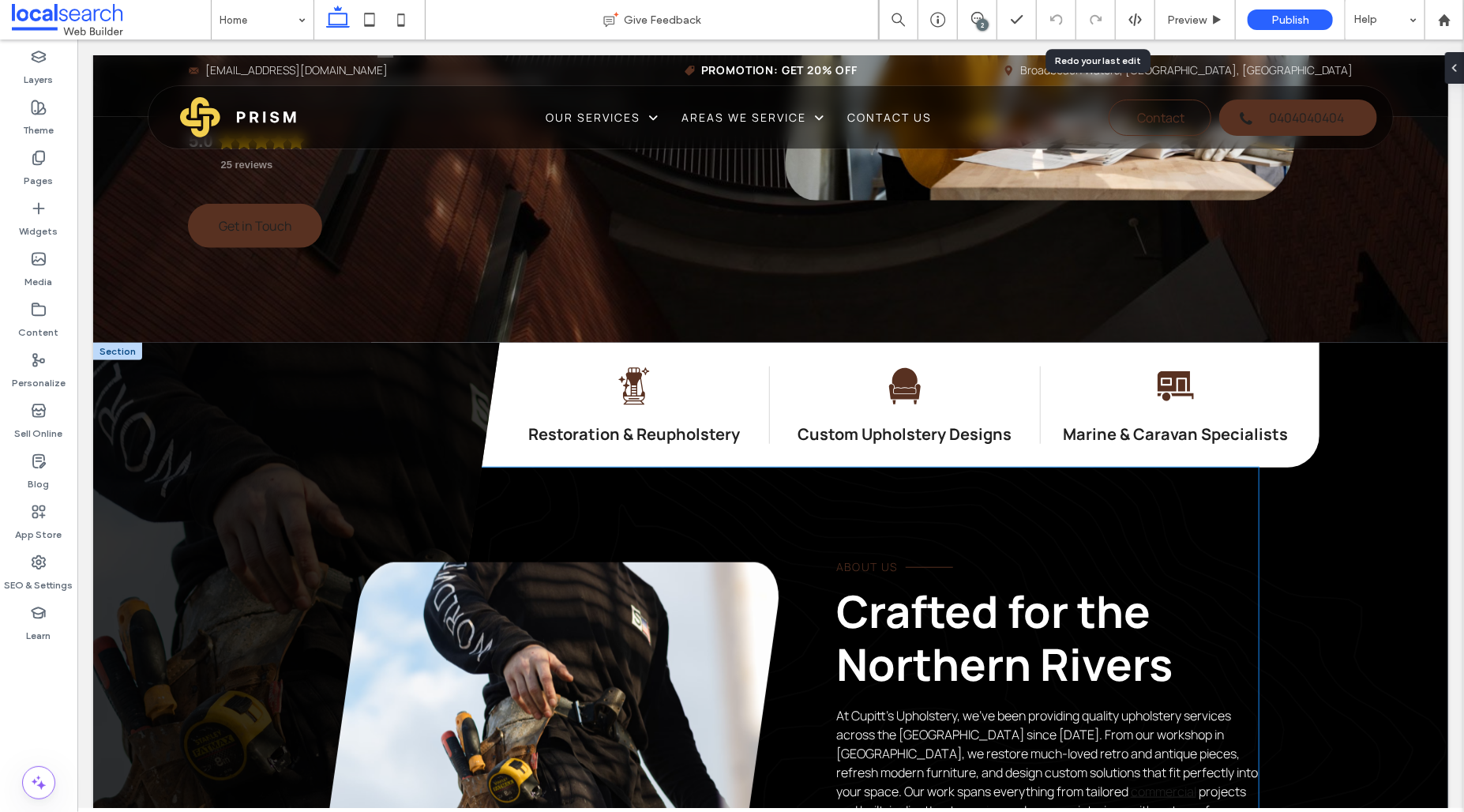
click at [550, 608] on link at bounding box center [544, 772] width 469 height 423
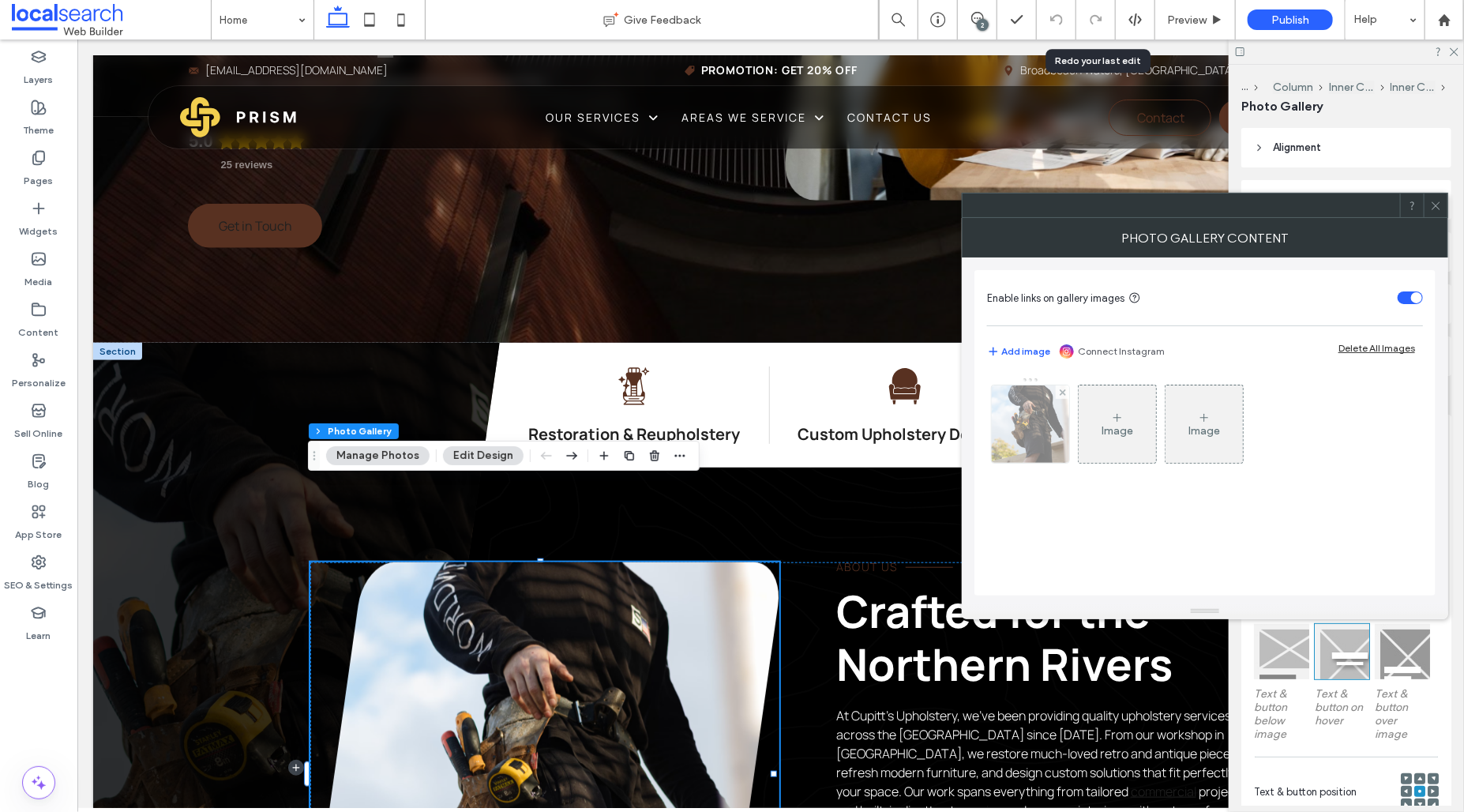
click at [1043, 447] on div at bounding box center [1031, 424] width 78 height 78
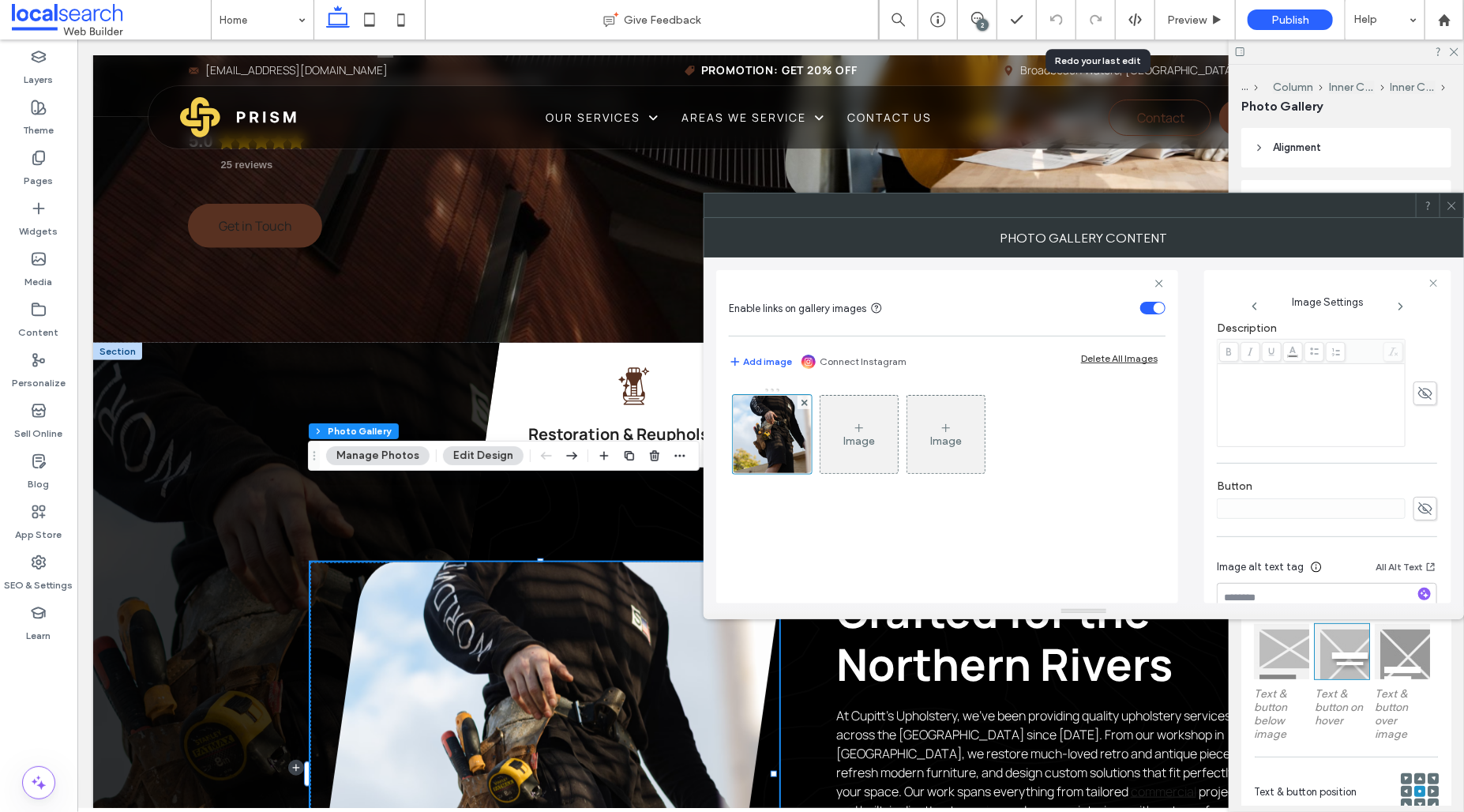
scroll to position [451, 0]
click at [1452, 206] on icon at bounding box center [1452, 205] width 12 height 12
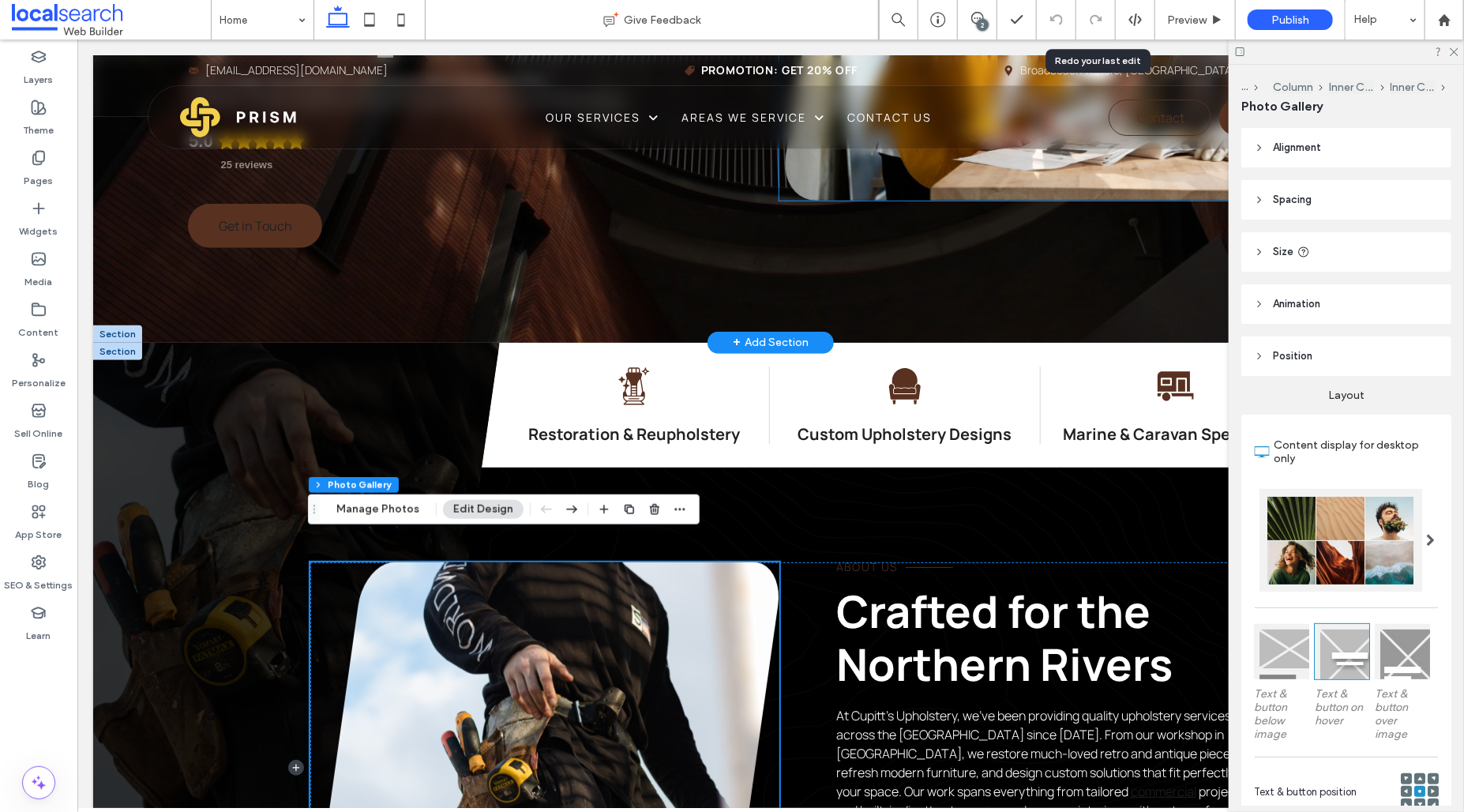
scroll to position [0, 0]
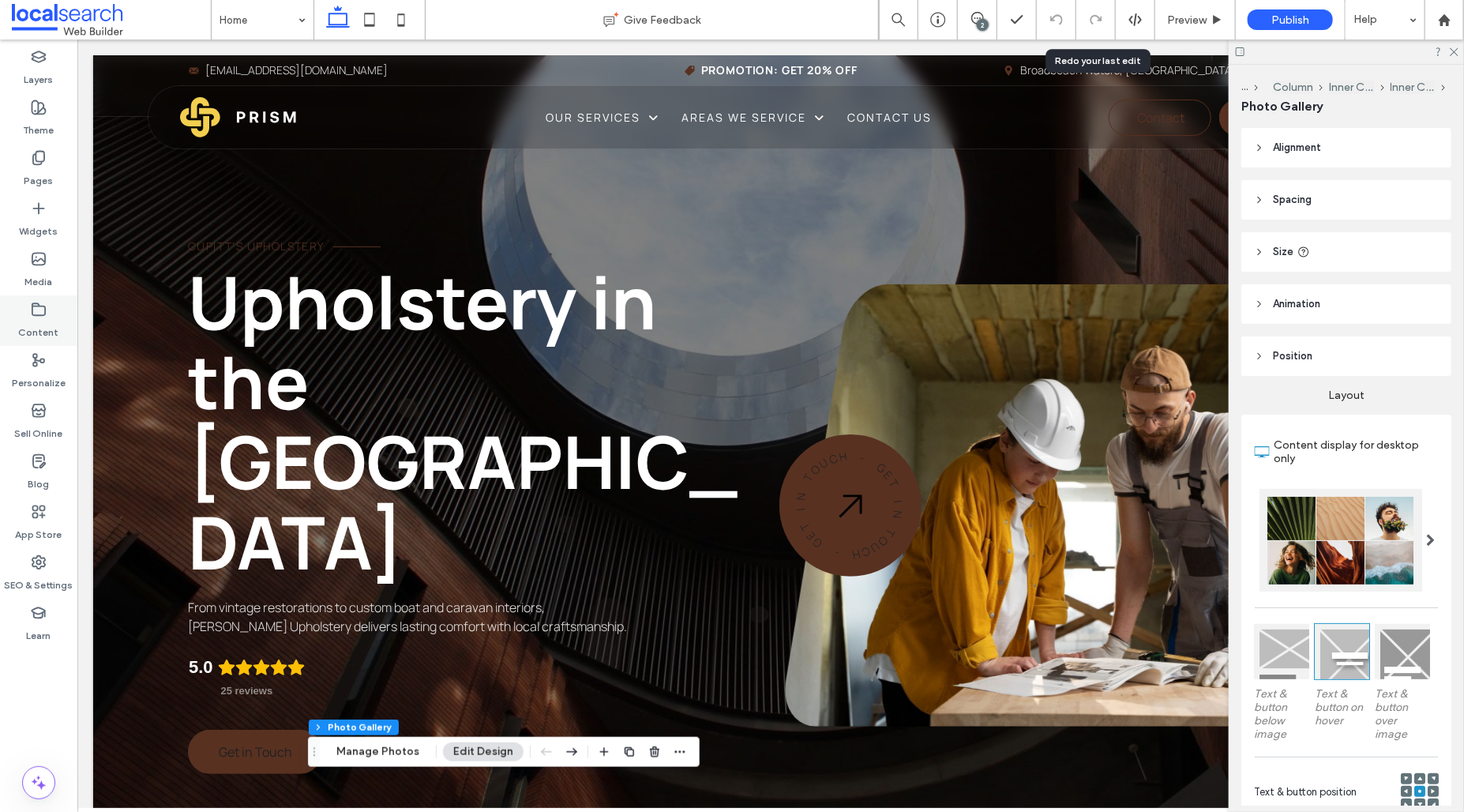
click at [45, 319] on label "Content" at bounding box center [39, 328] width 40 height 22
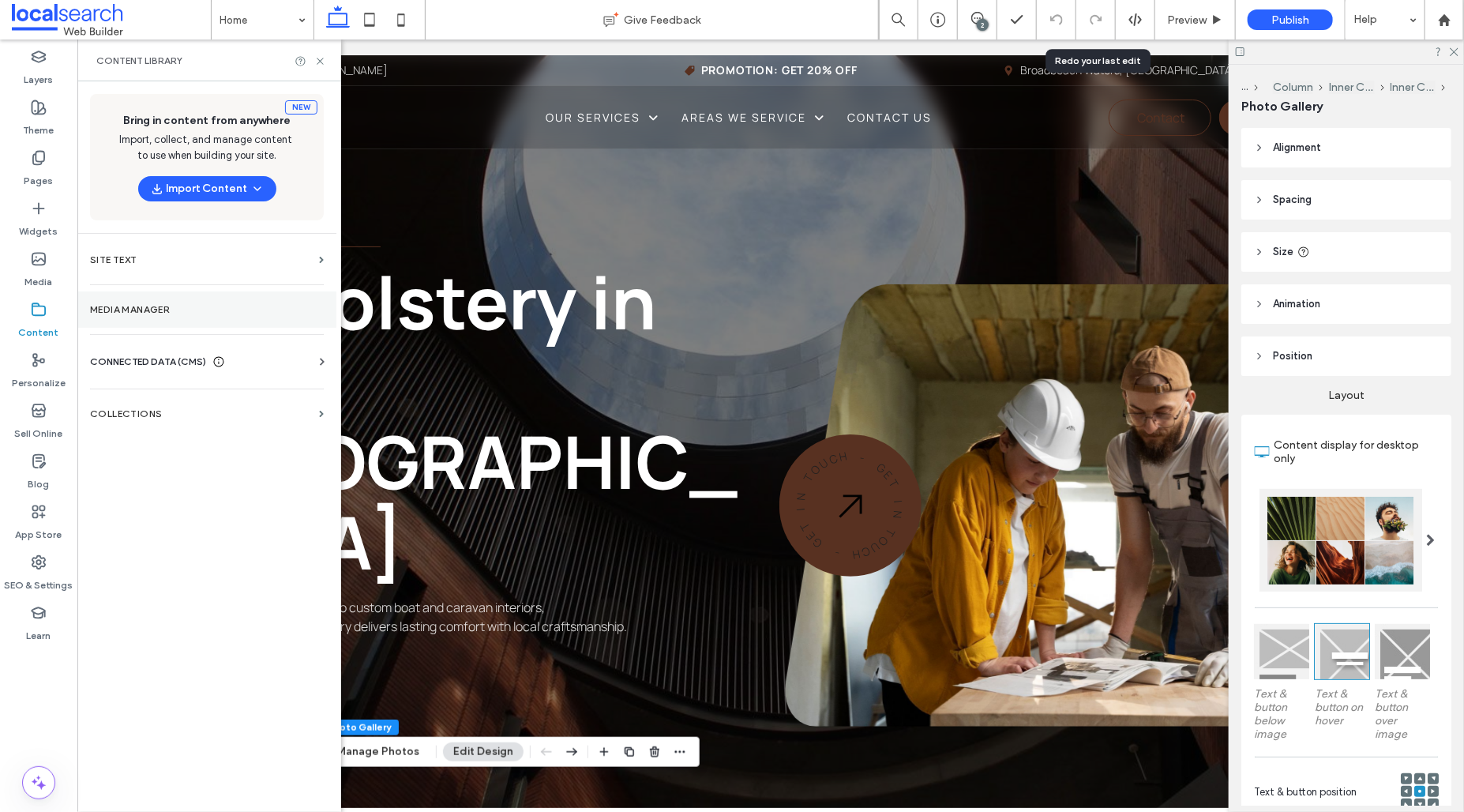
click at [151, 308] on label "Media Manager" at bounding box center [206, 309] width 234 height 11
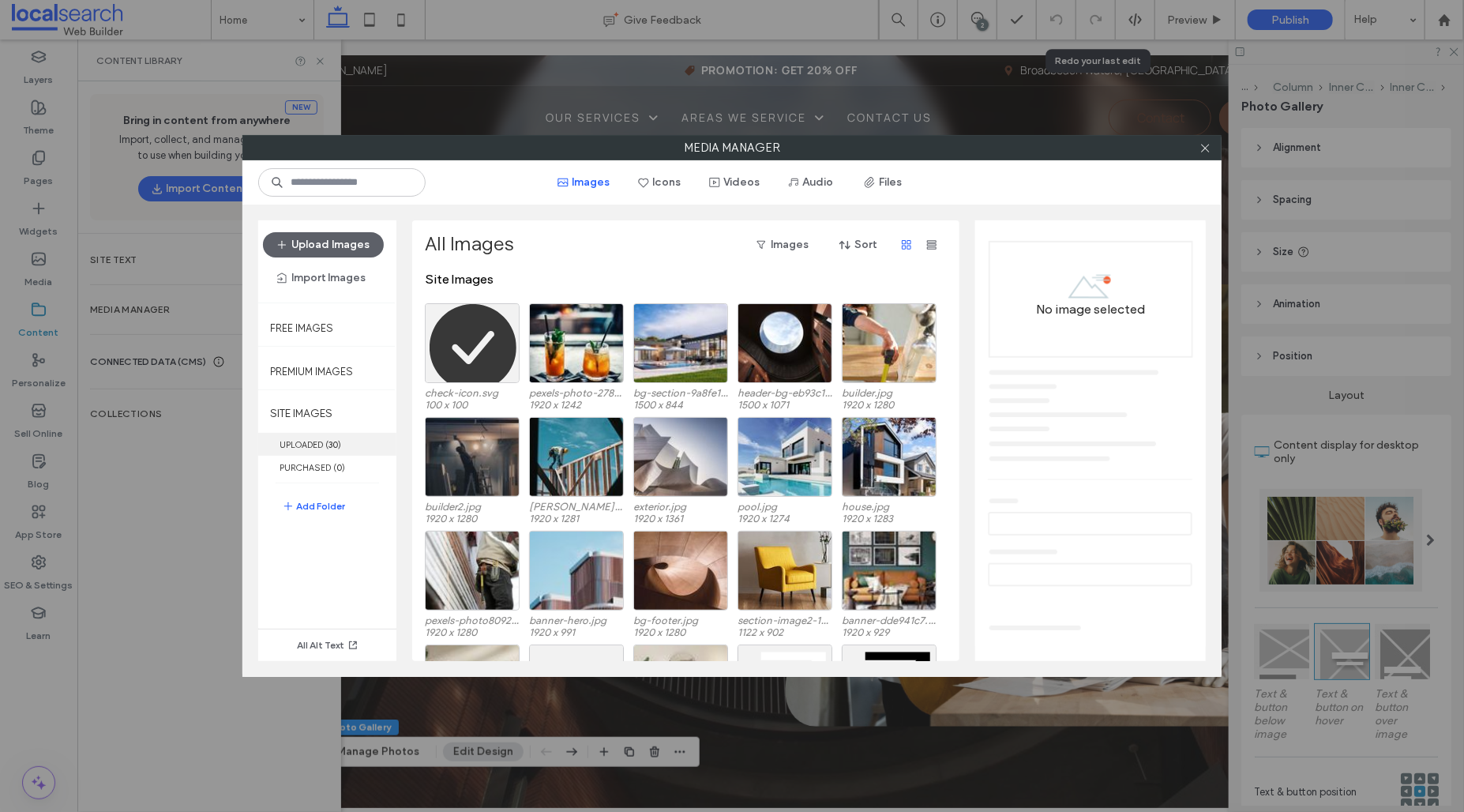
click at [329, 448] on b "30" at bounding box center [333, 444] width 9 height 11
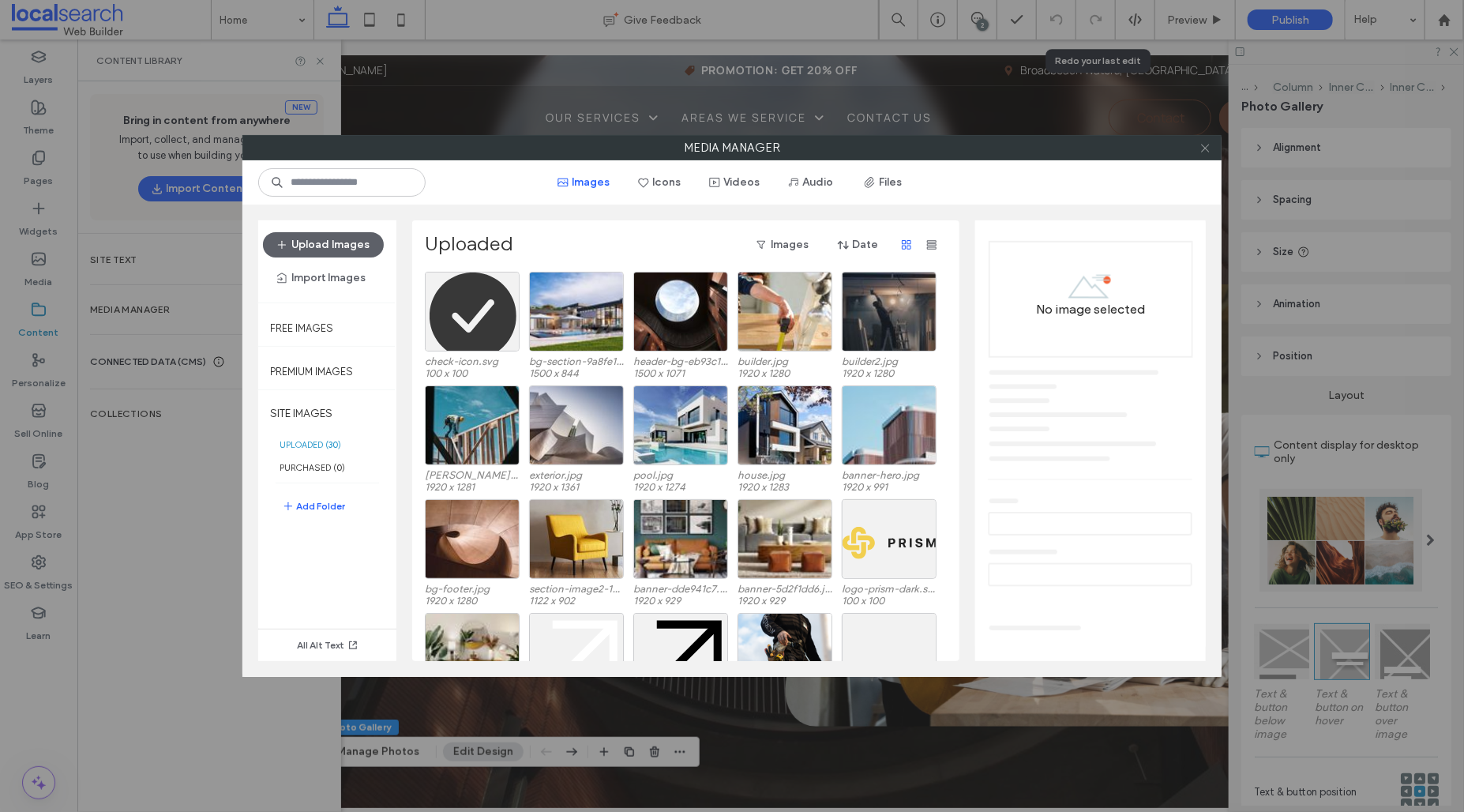
click at [1199, 151] on icon at bounding box center [1205, 148] width 12 height 12
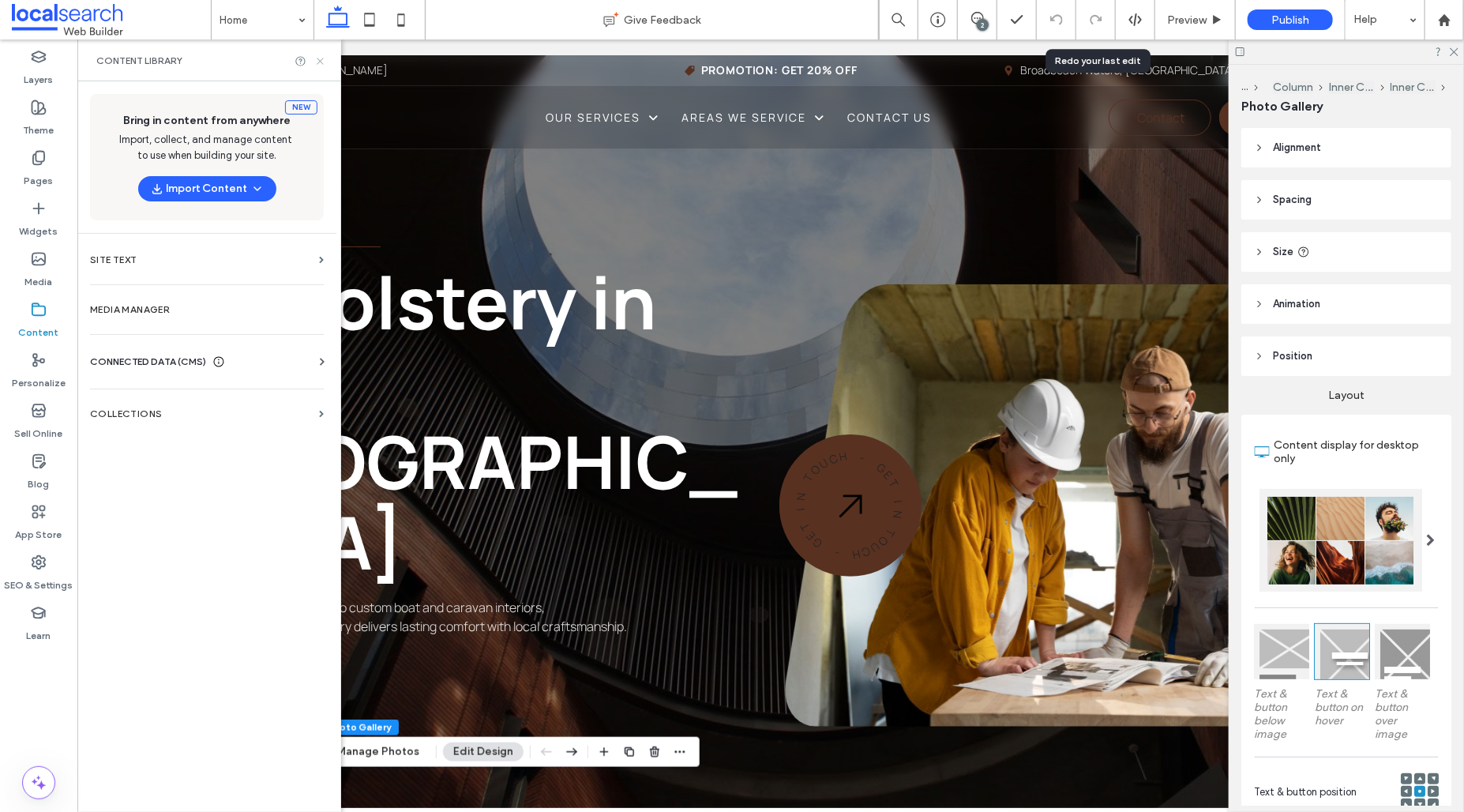
click at [319, 55] on icon at bounding box center [320, 61] width 12 height 12
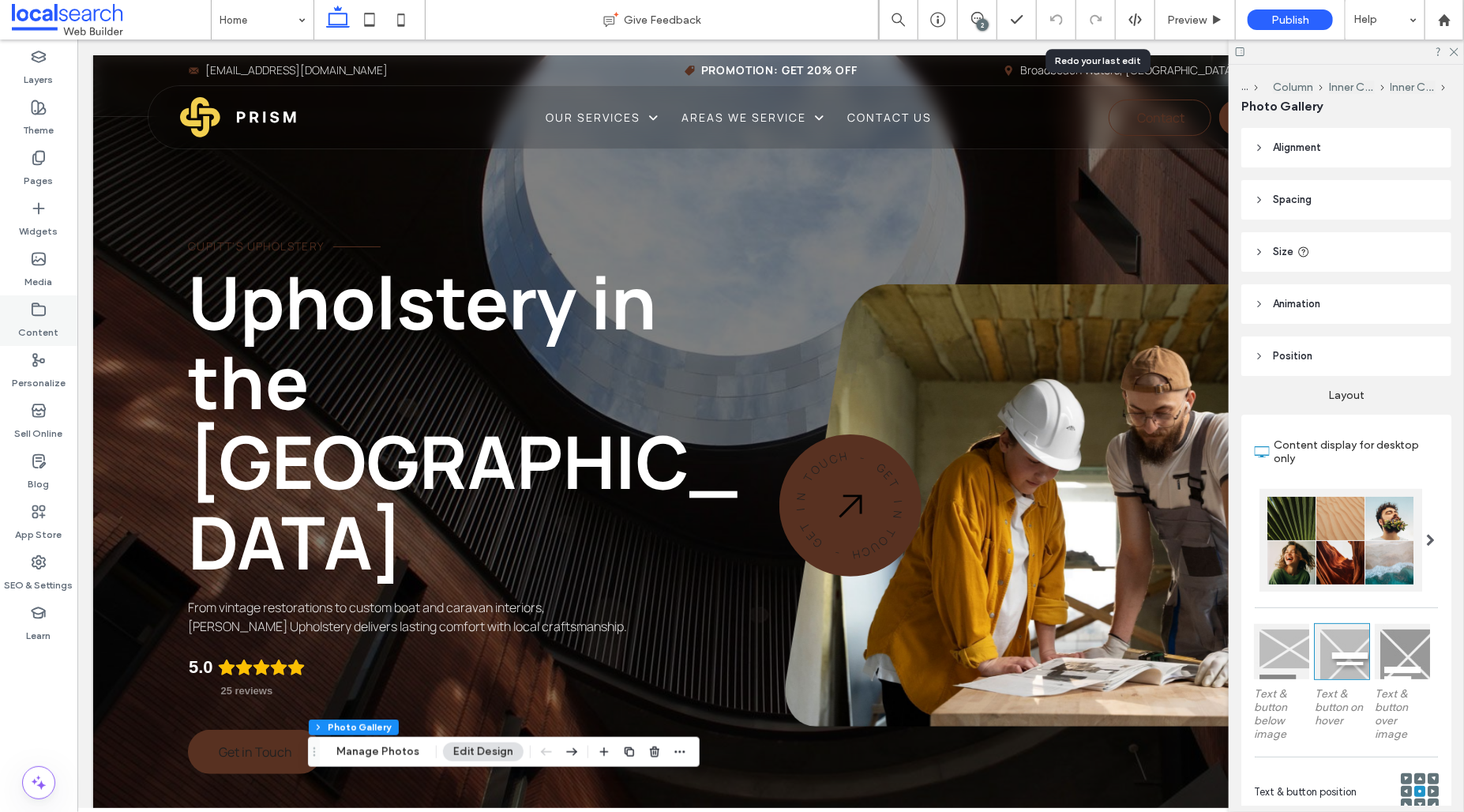
click at [54, 327] on label "Content" at bounding box center [39, 328] width 40 height 22
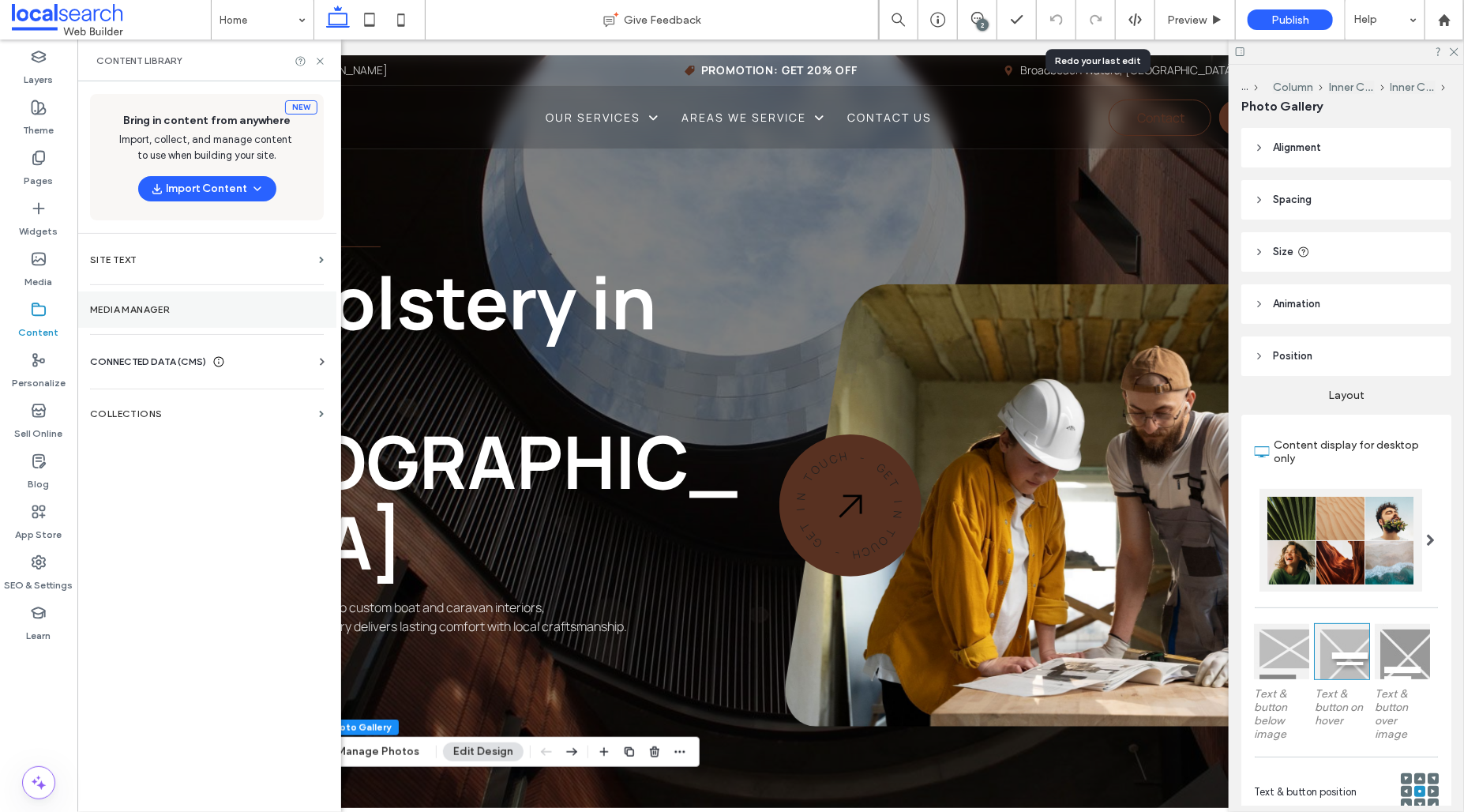
click at [158, 304] on label "Media Manager" at bounding box center [206, 309] width 234 height 11
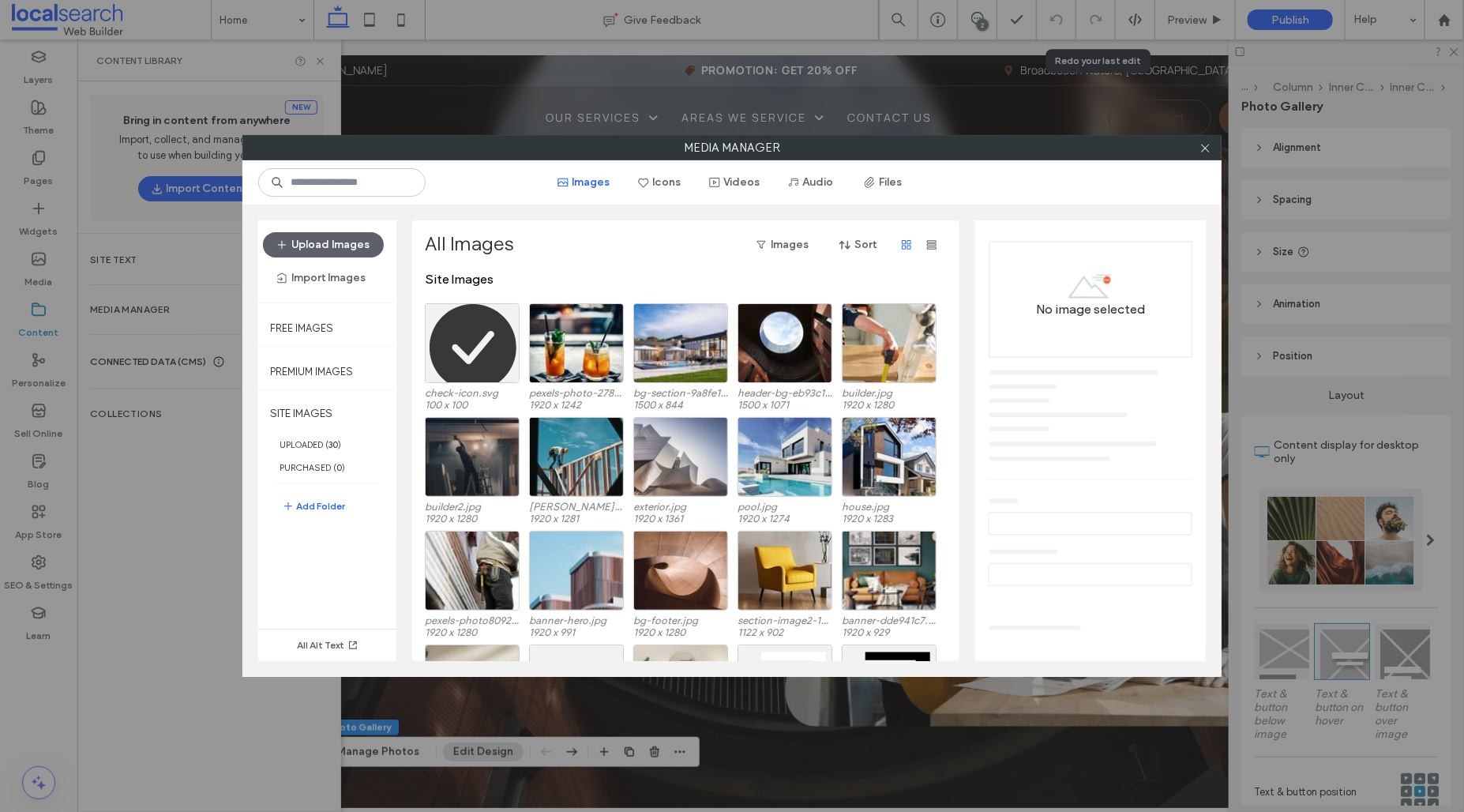
drag, startPoint x: 1202, startPoint y: 145, endPoint x: 1164, endPoint y: 160, distance: 40.9
click at [1202, 145] on use at bounding box center [1205, 148] width 8 height 8
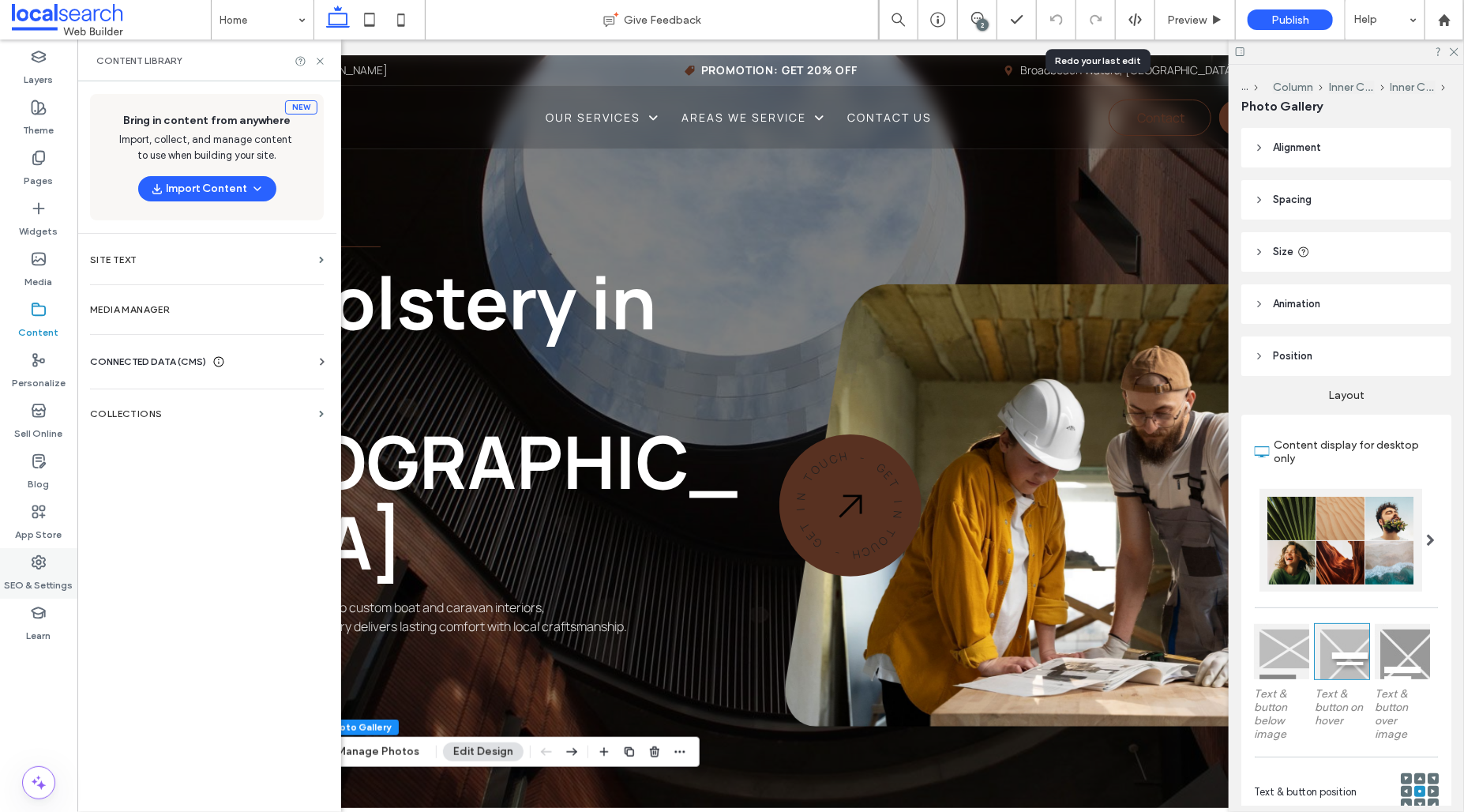
click at [48, 577] on label "SEO & Settings" at bounding box center [39, 581] width 68 height 22
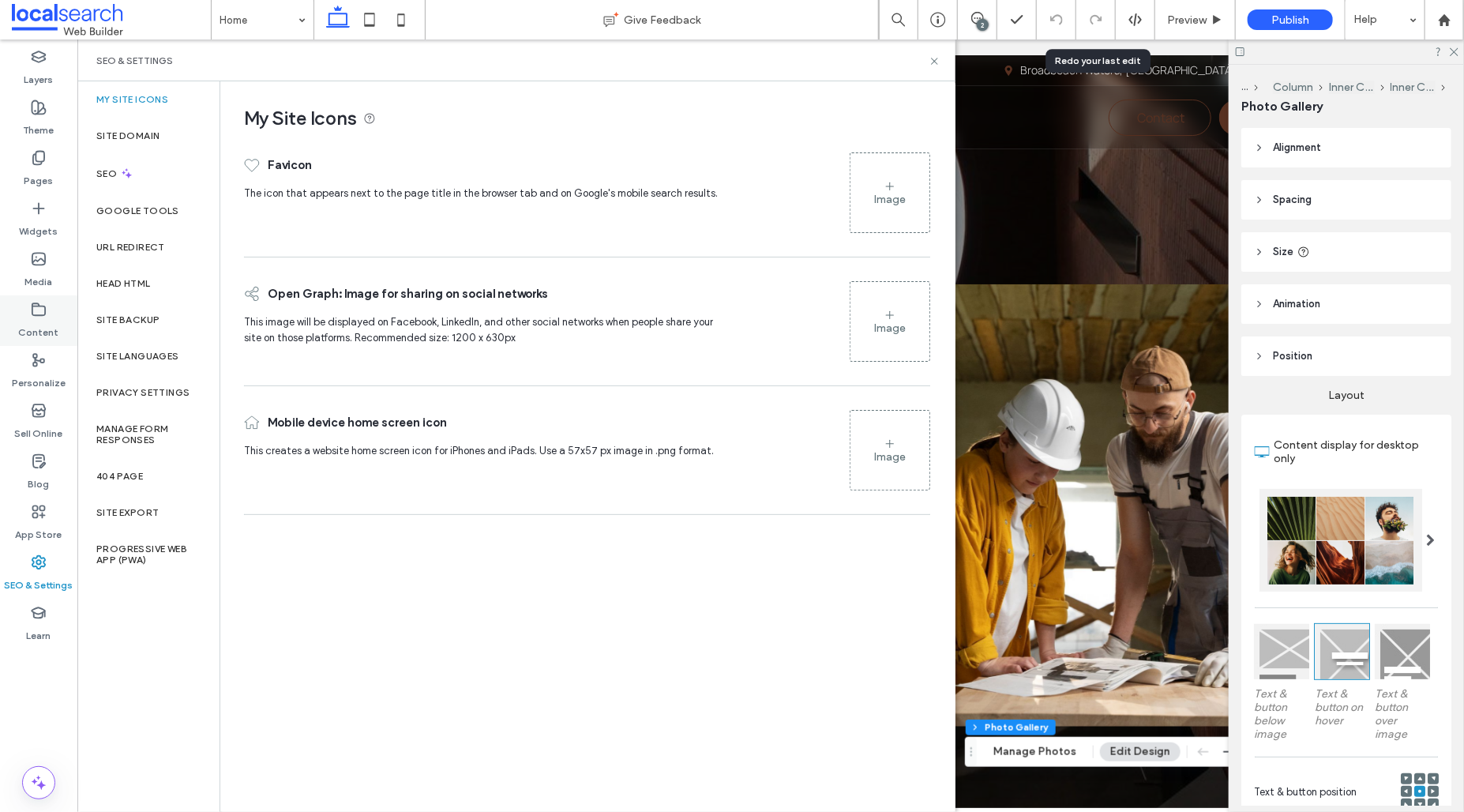
click at [55, 329] on label "Content" at bounding box center [39, 328] width 40 height 22
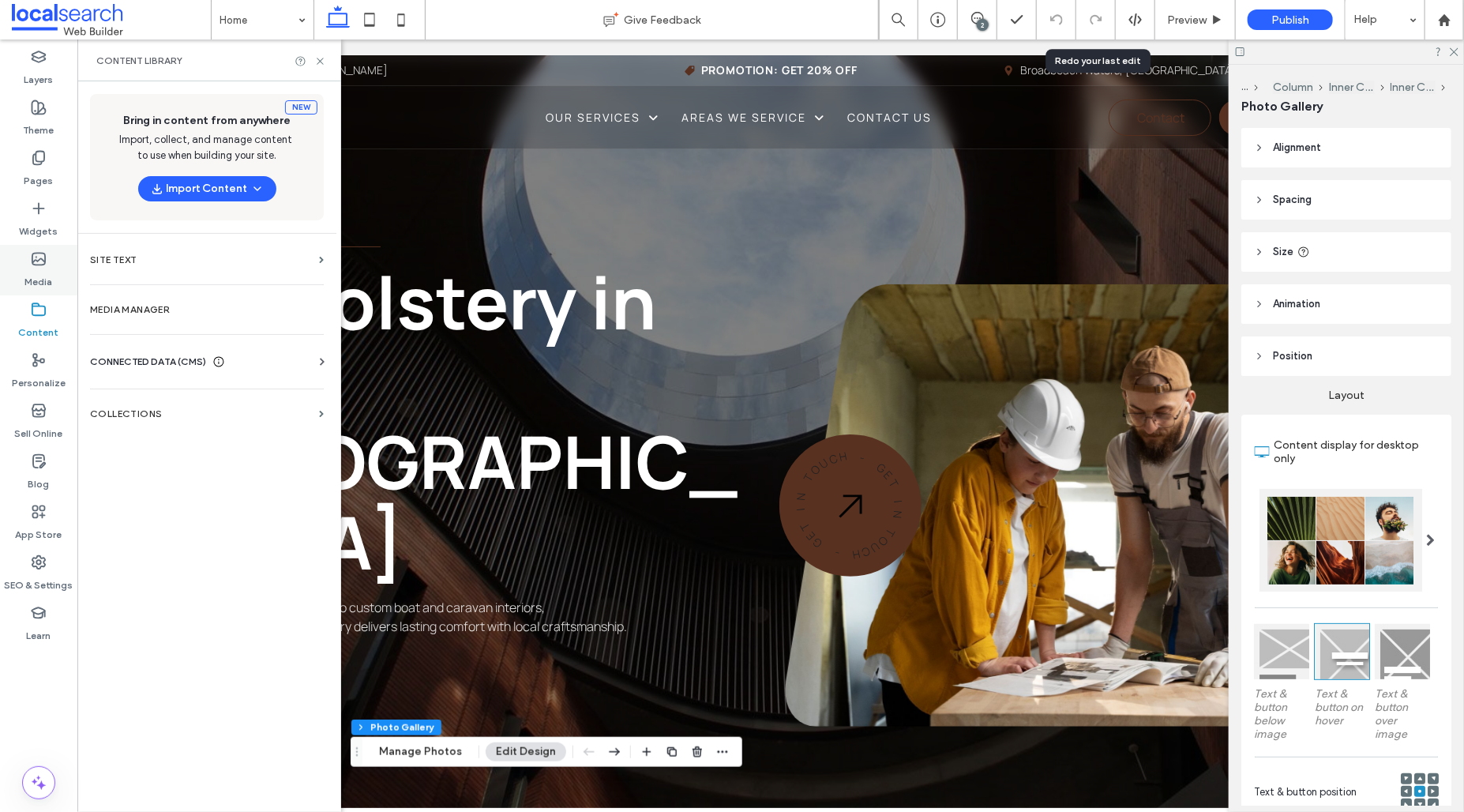
click at [41, 281] on label "Media" at bounding box center [39, 277] width 27 height 22
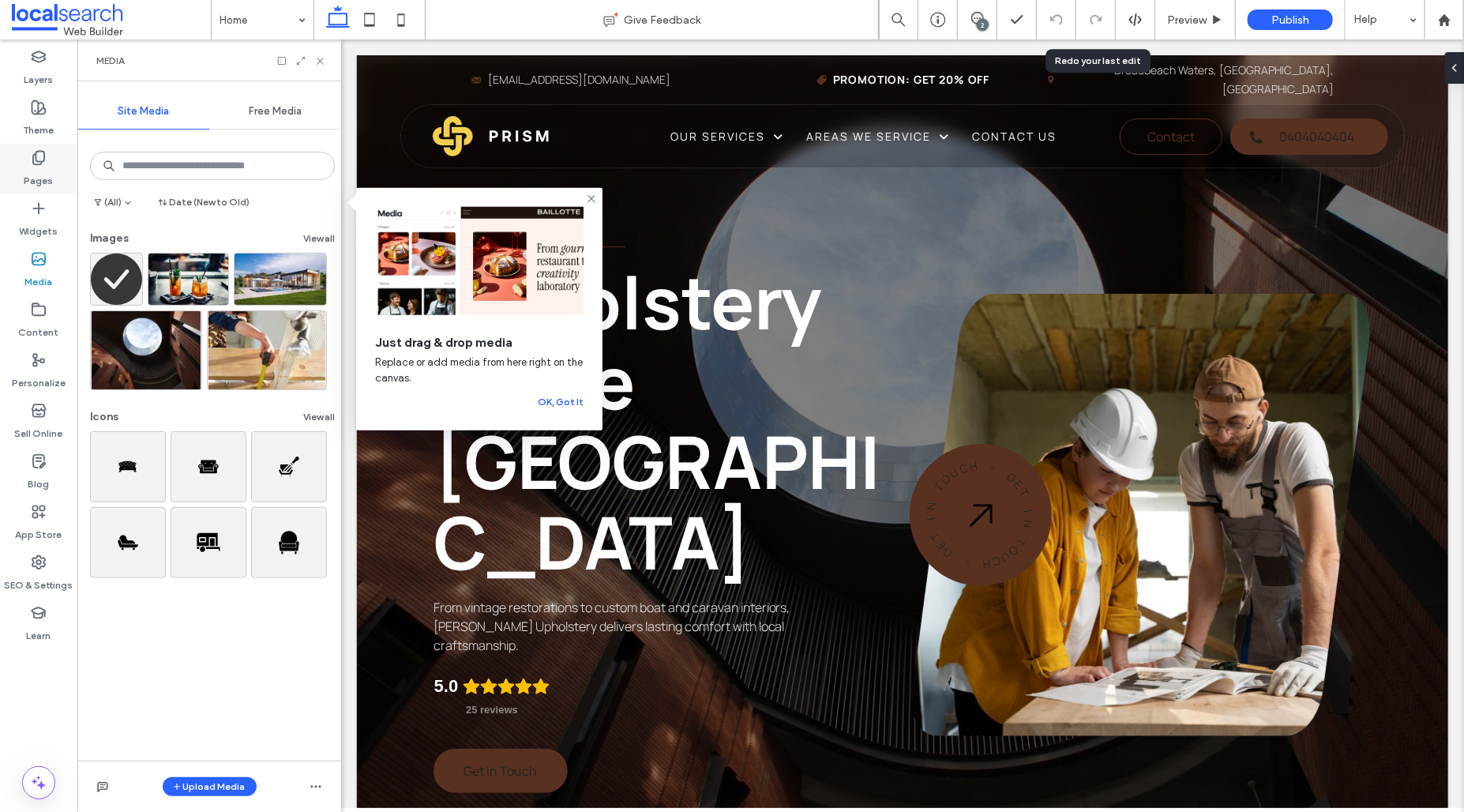
click at [37, 164] on use at bounding box center [38, 158] width 11 height 13
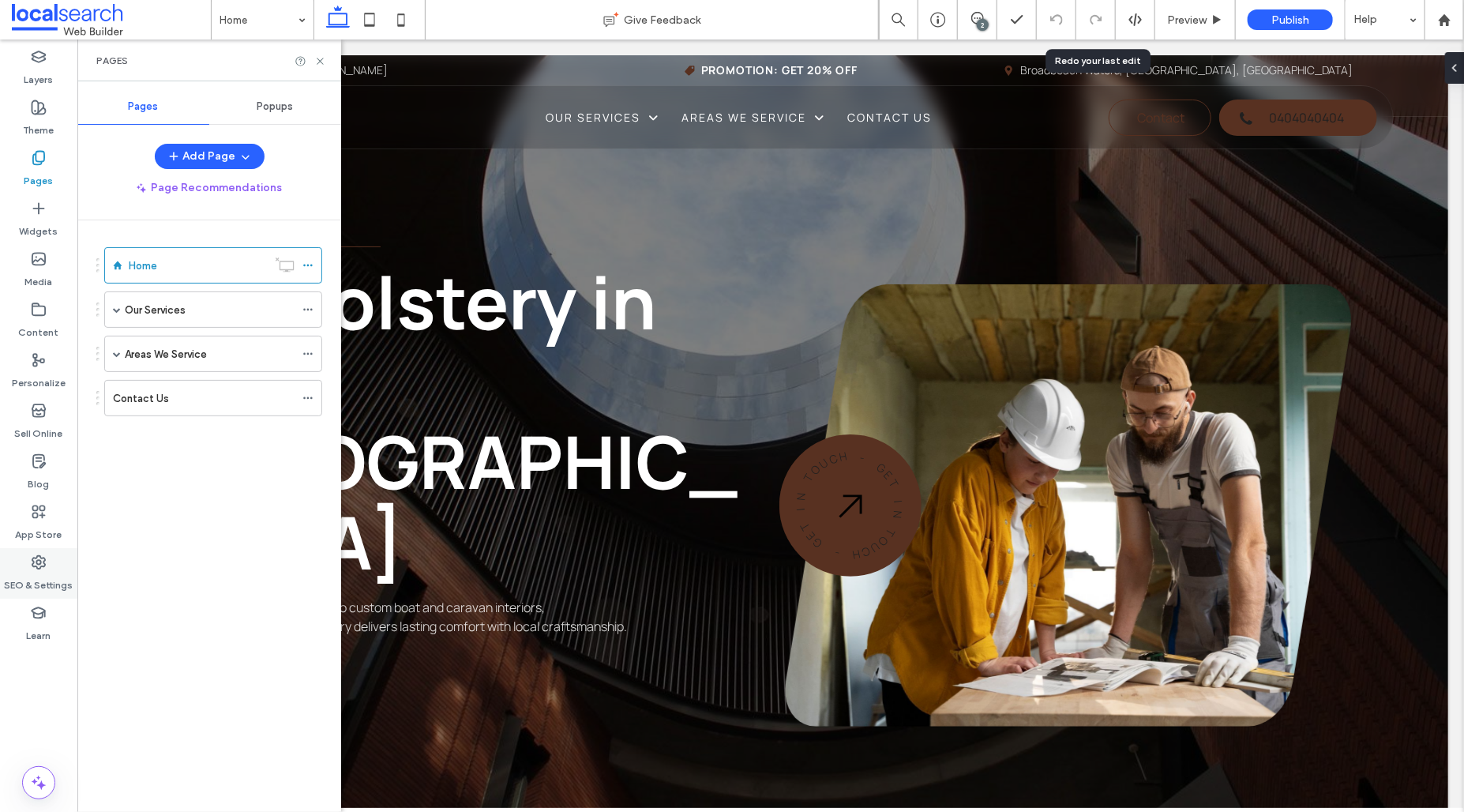
click at [50, 581] on label "SEO & Settings" at bounding box center [39, 581] width 68 height 22
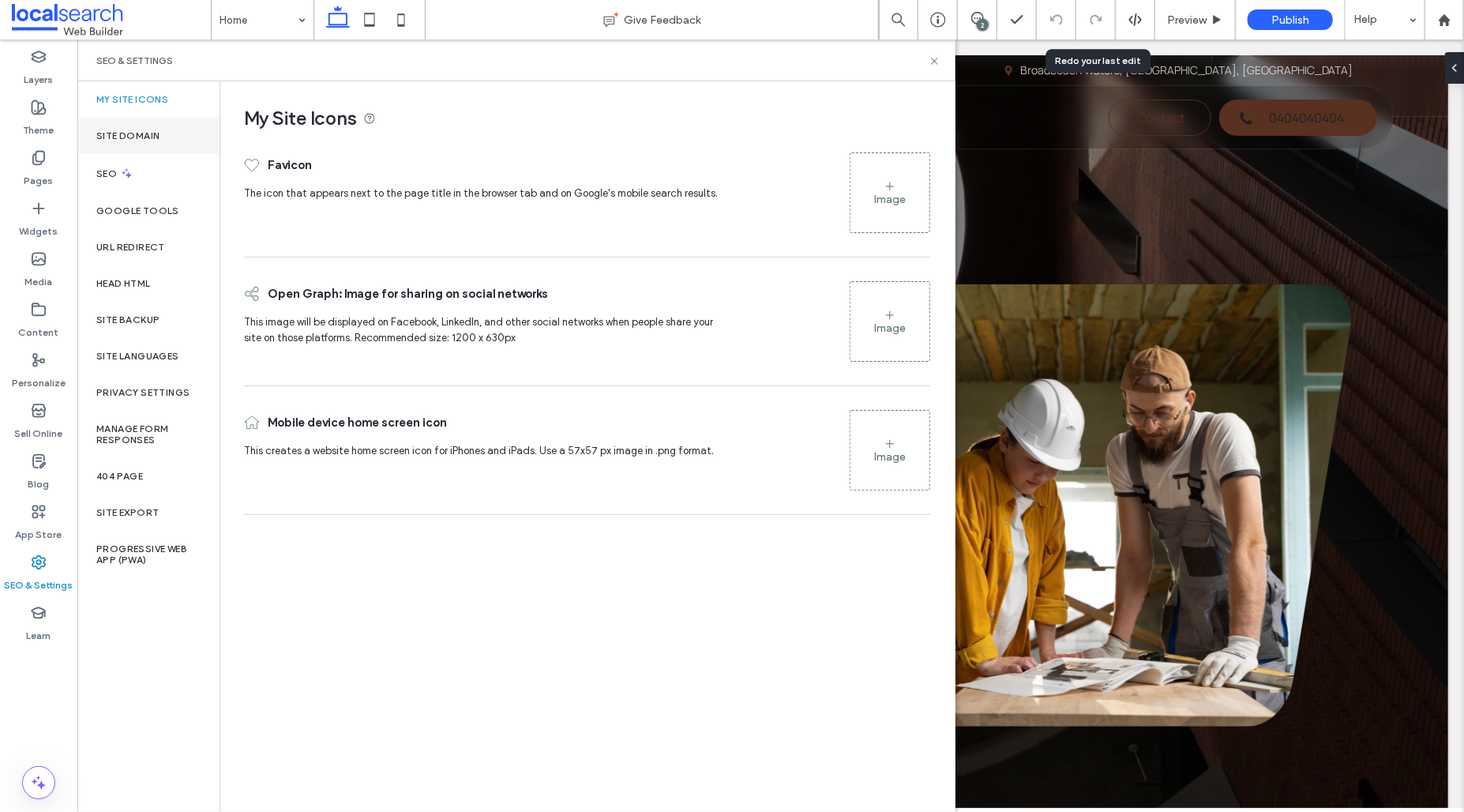
click at [172, 145] on div "Site Domain" at bounding box center [149, 136] width 142 height 36
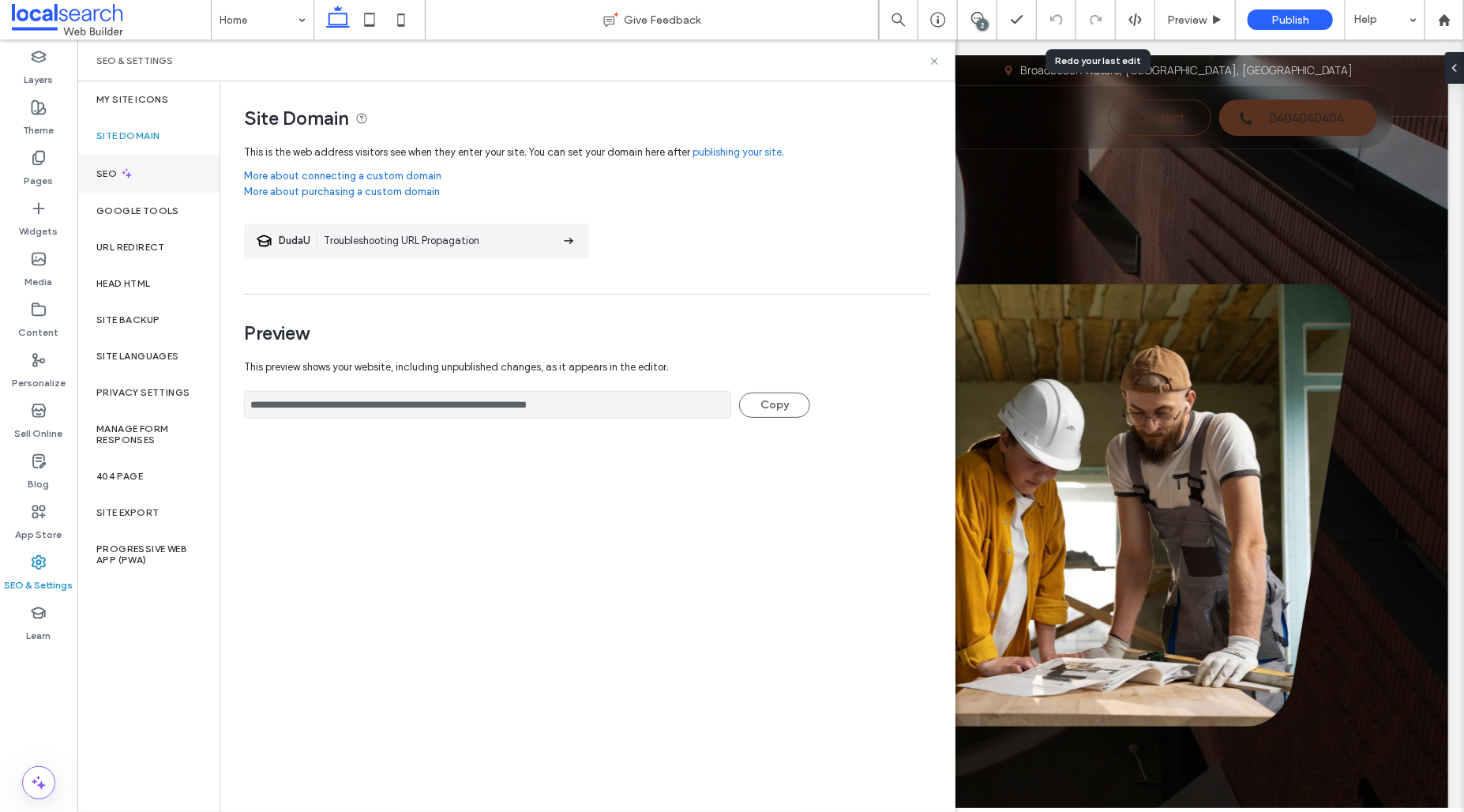
click at [156, 174] on div "SEO" at bounding box center [149, 173] width 142 height 39
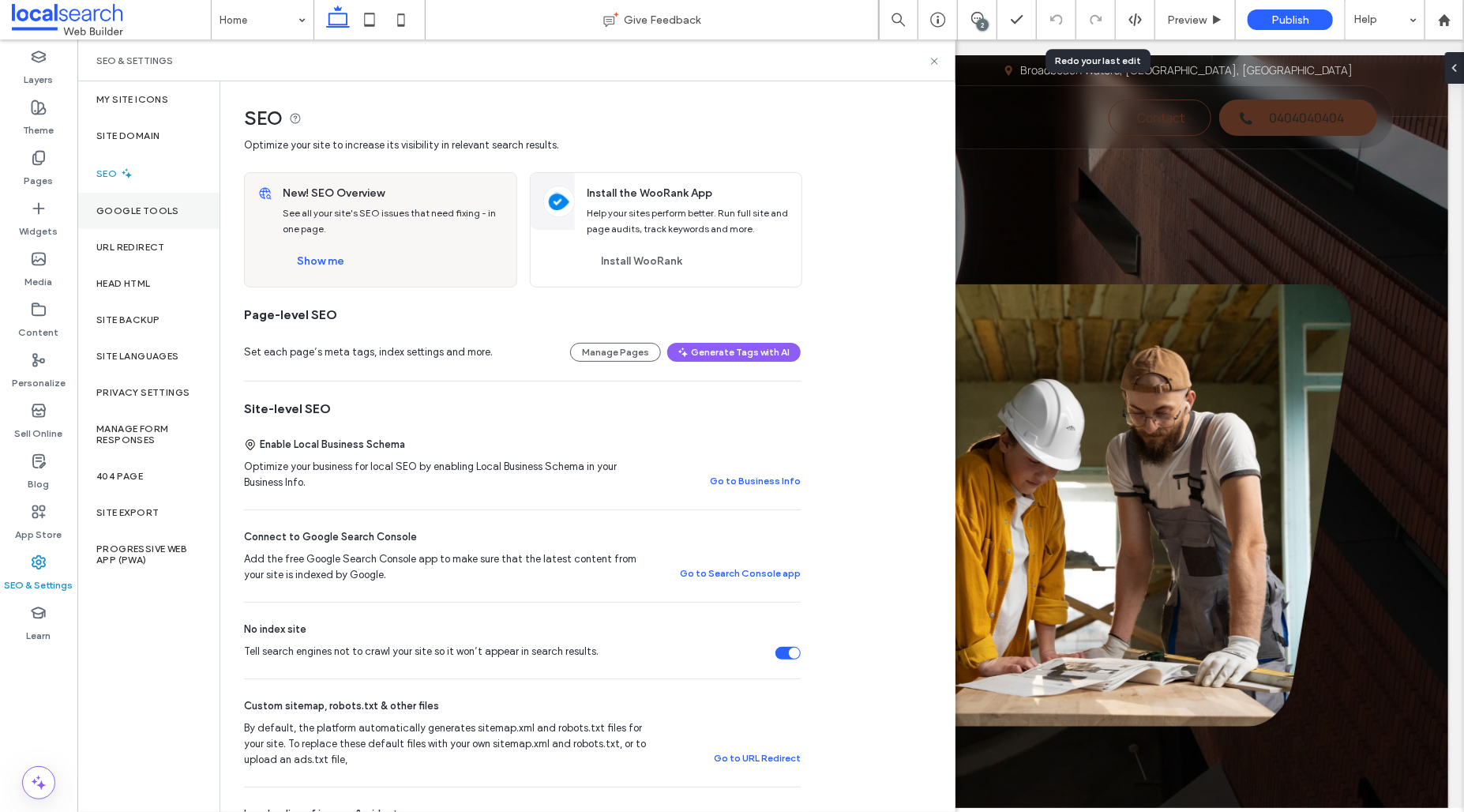
click at [151, 195] on div "Google Tools" at bounding box center [149, 210] width 142 height 36
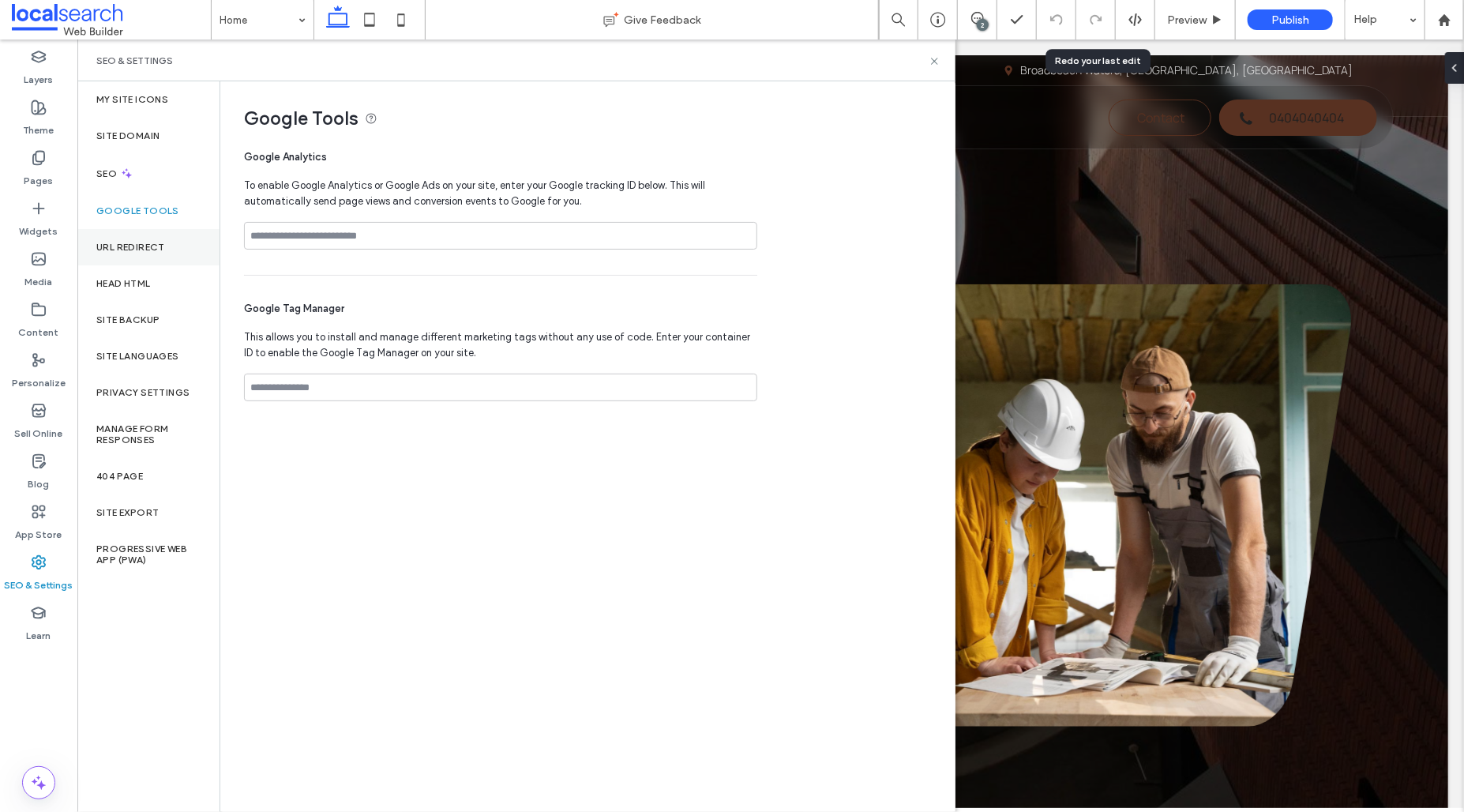
click at [146, 246] on label "URL Redirect" at bounding box center [130, 247] width 68 height 11
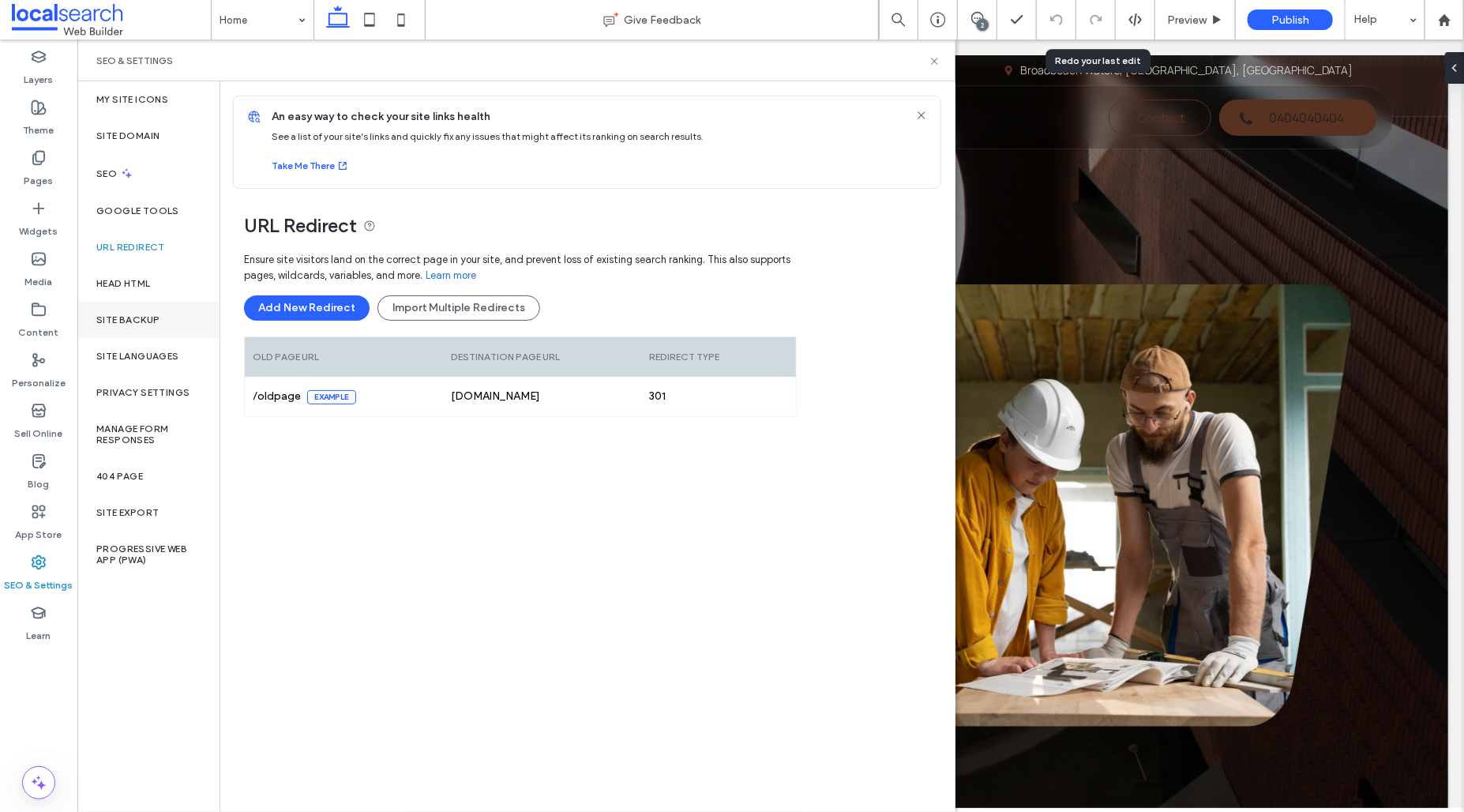
click at [144, 303] on div "Site Backup" at bounding box center [149, 319] width 142 height 36
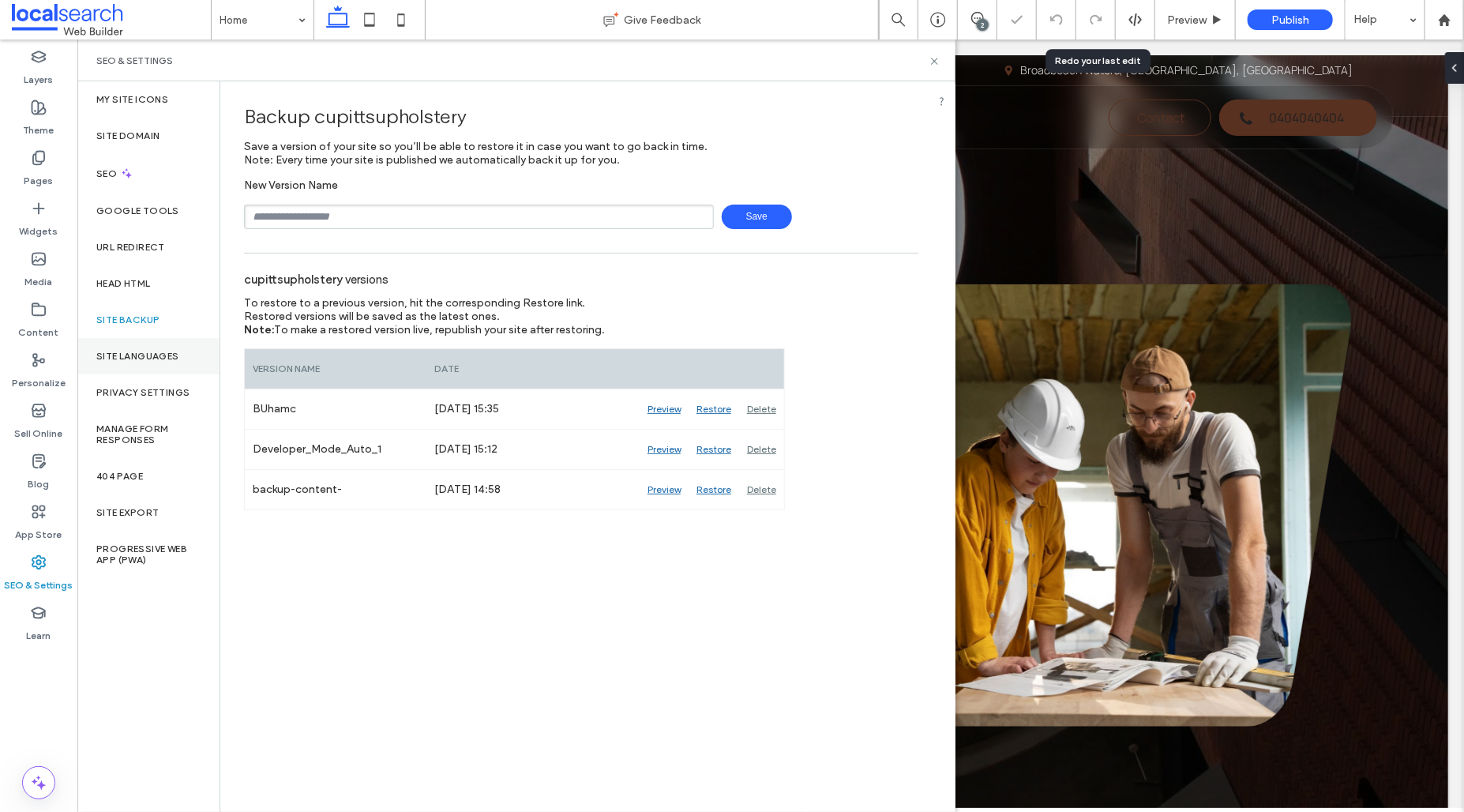
click at [139, 354] on label "Site Languages" at bounding box center [138, 356] width 83 height 11
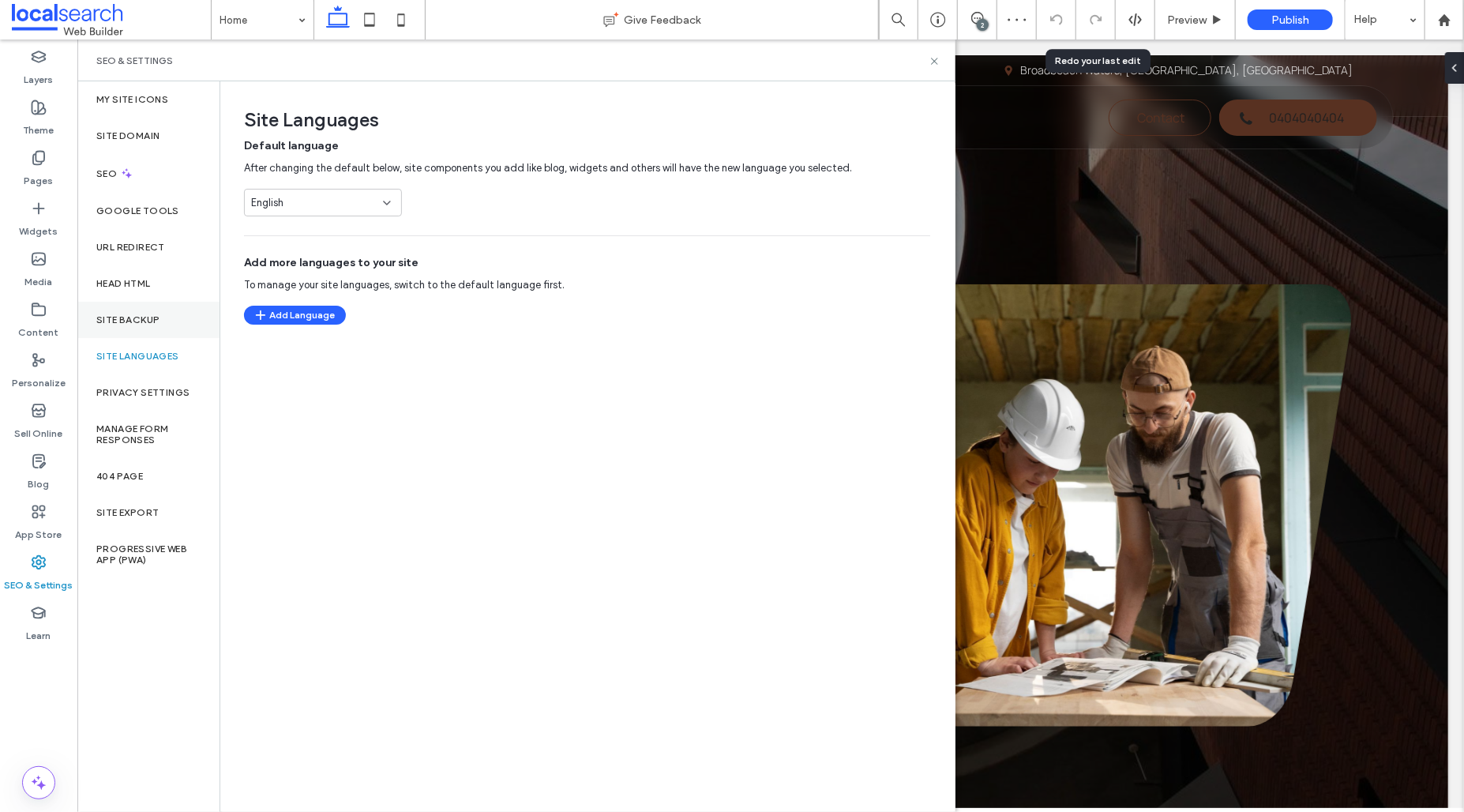
click at [146, 335] on div "Site Backup" at bounding box center [149, 319] width 142 height 36
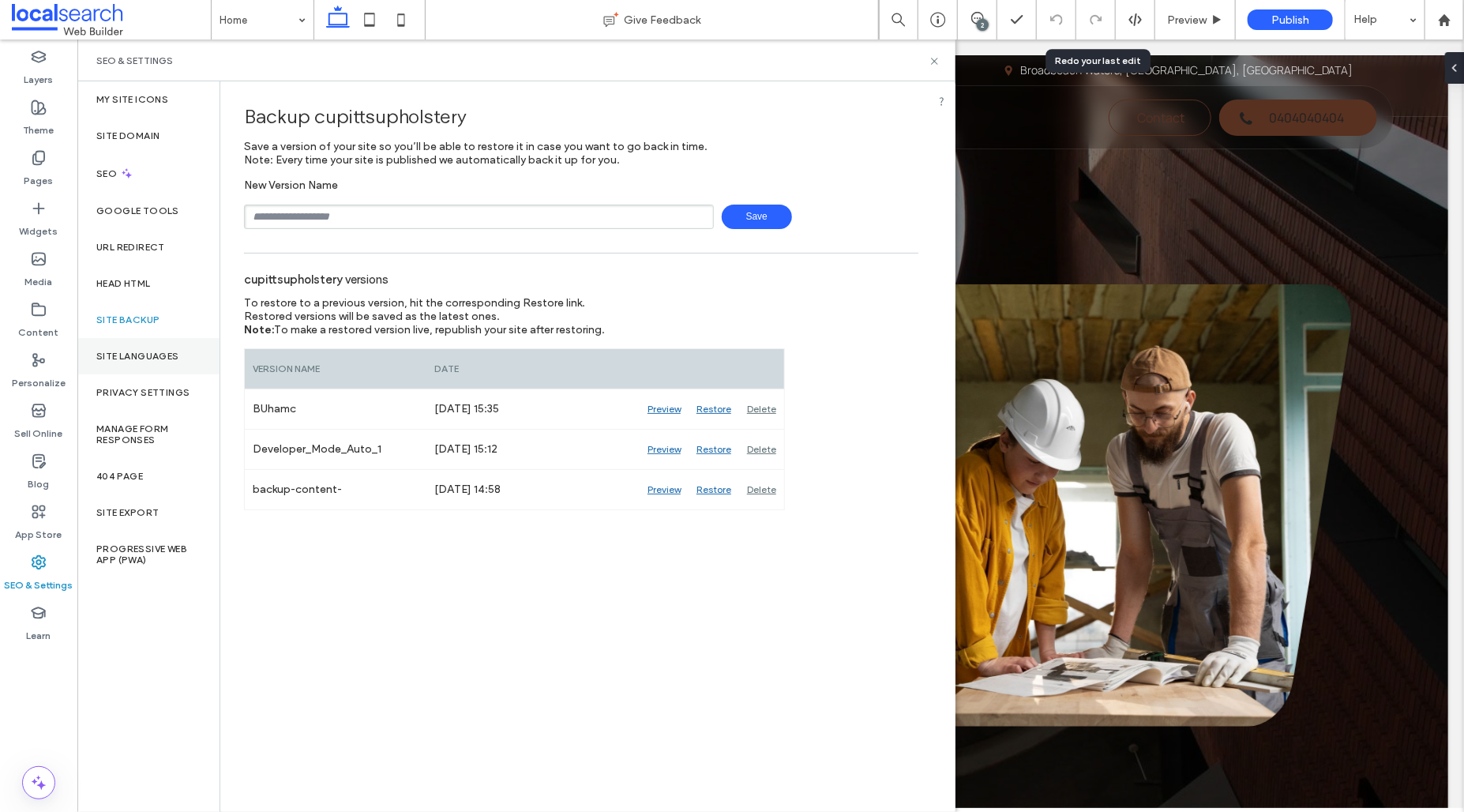
click at [145, 372] on div "Site Languages" at bounding box center [149, 356] width 142 height 36
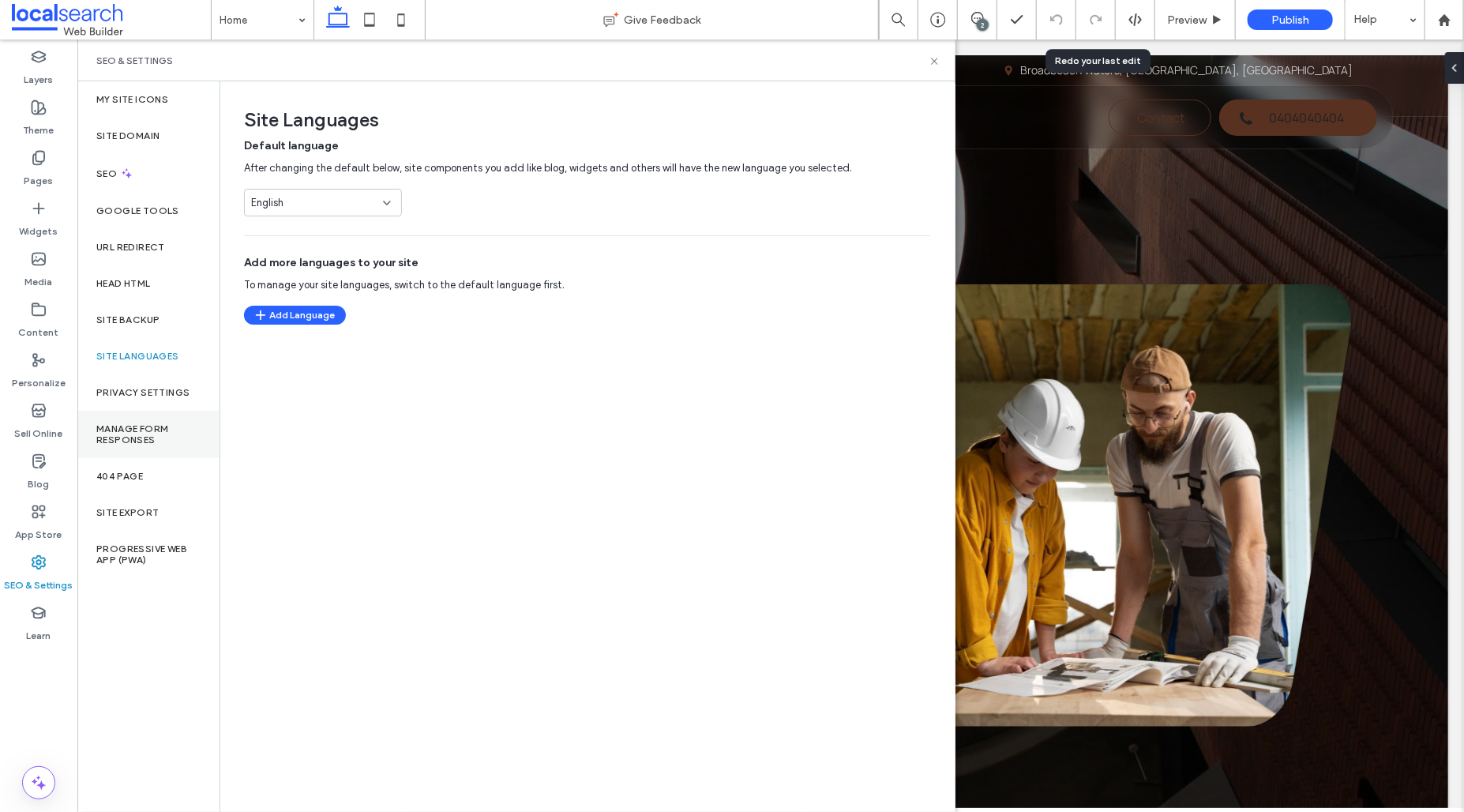
click at [145, 423] on label "Manage Form Responses" at bounding box center [149, 434] width 104 height 22
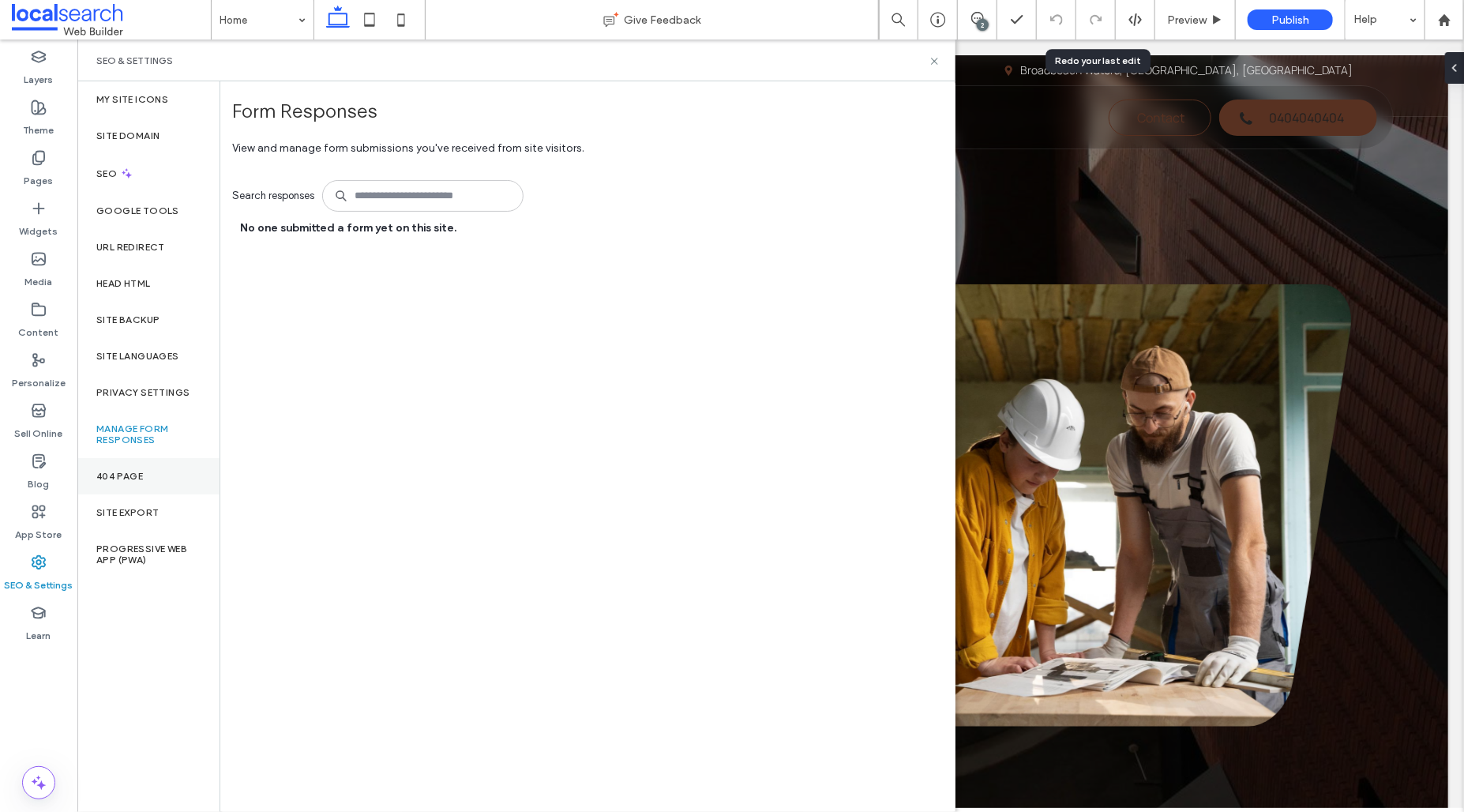
click at [149, 476] on div "404 Page" at bounding box center [149, 476] width 142 height 36
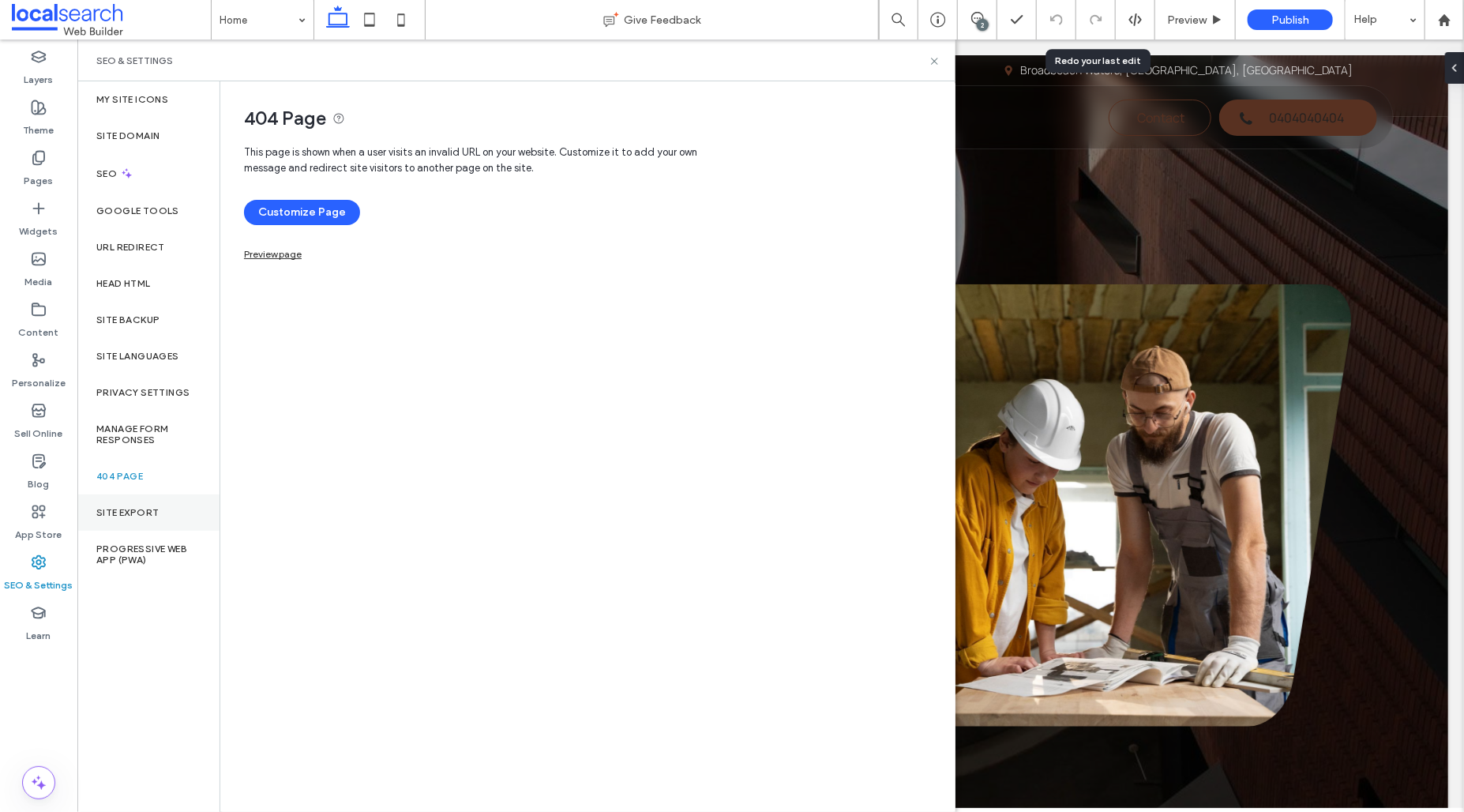
click at [149, 518] on div "Site Export" at bounding box center [149, 512] width 142 height 36
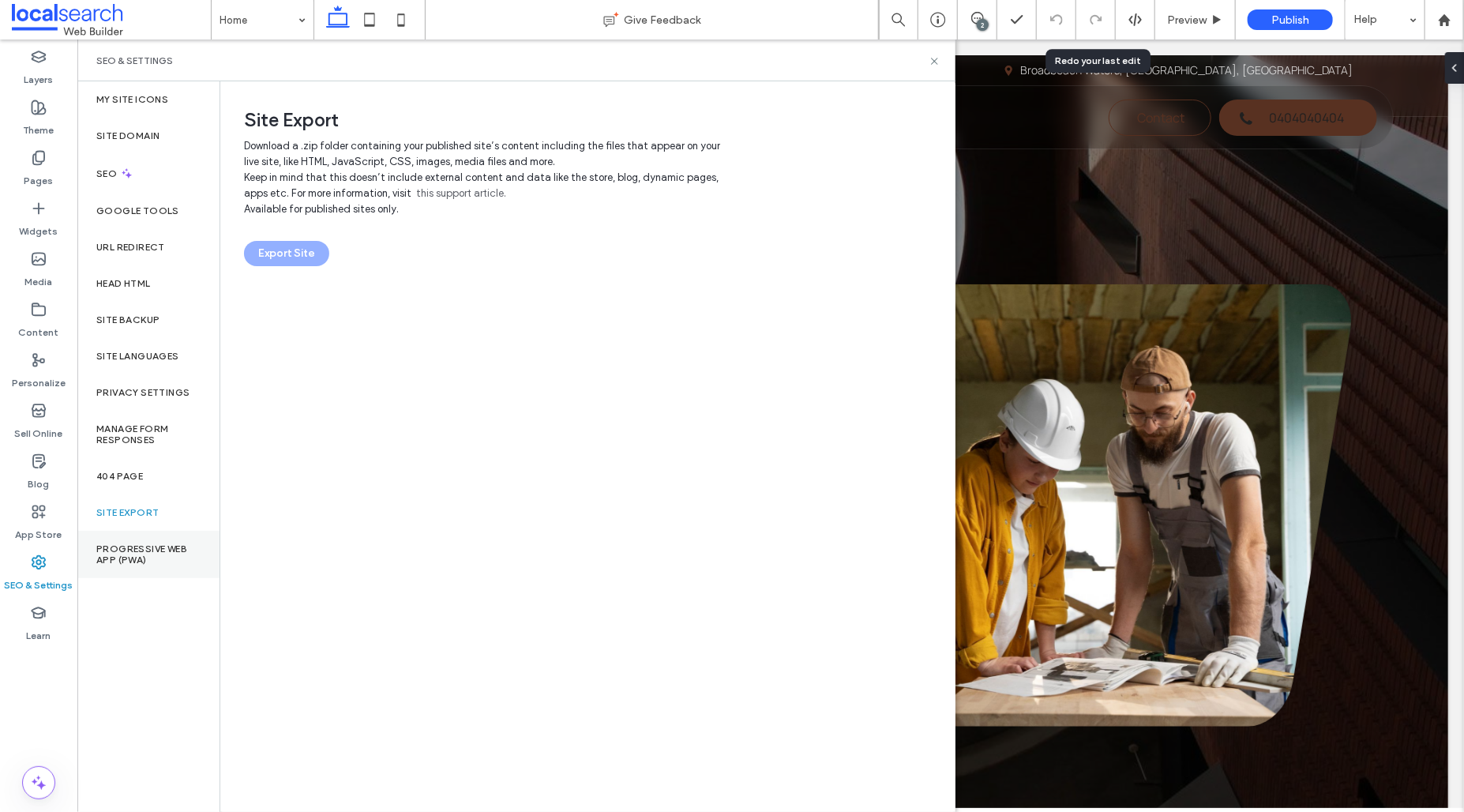
click at [149, 559] on label "Progressive Web App (PWA)" at bounding box center [149, 554] width 104 height 22
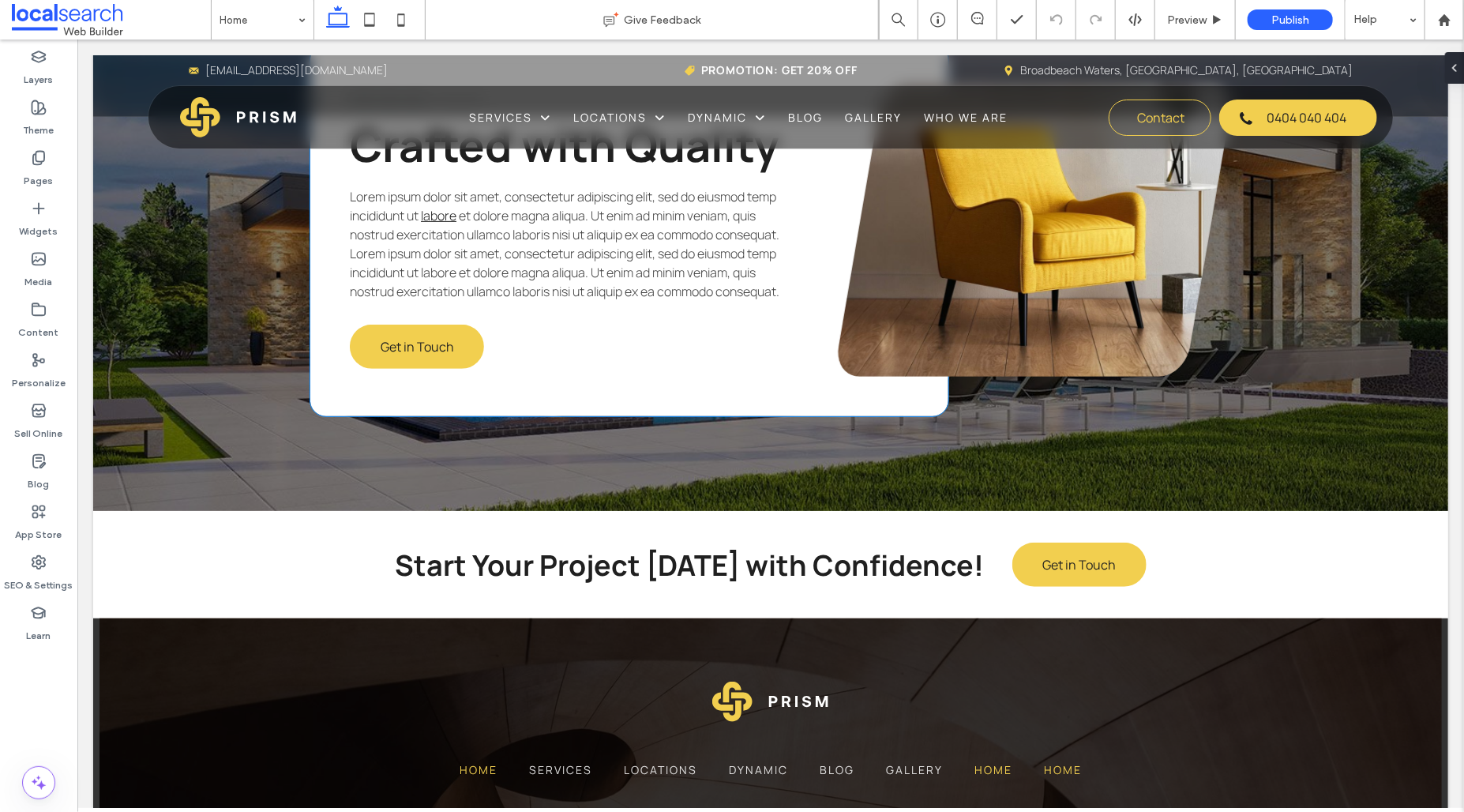
scroll to position [4107, 0]
